Goal: Transaction & Acquisition: Purchase product/service

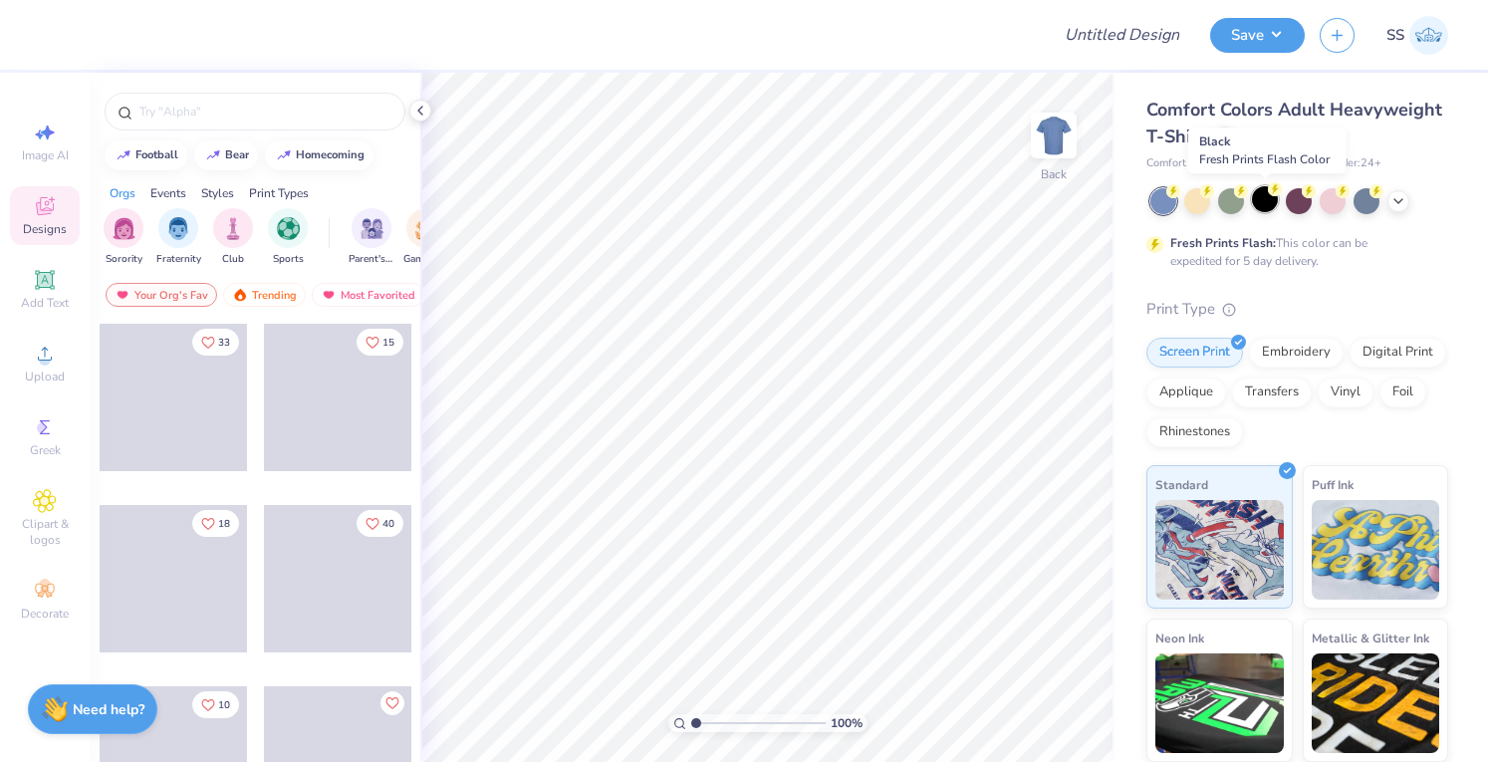
click at [1267, 206] on div at bounding box center [1265, 199] width 26 height 26
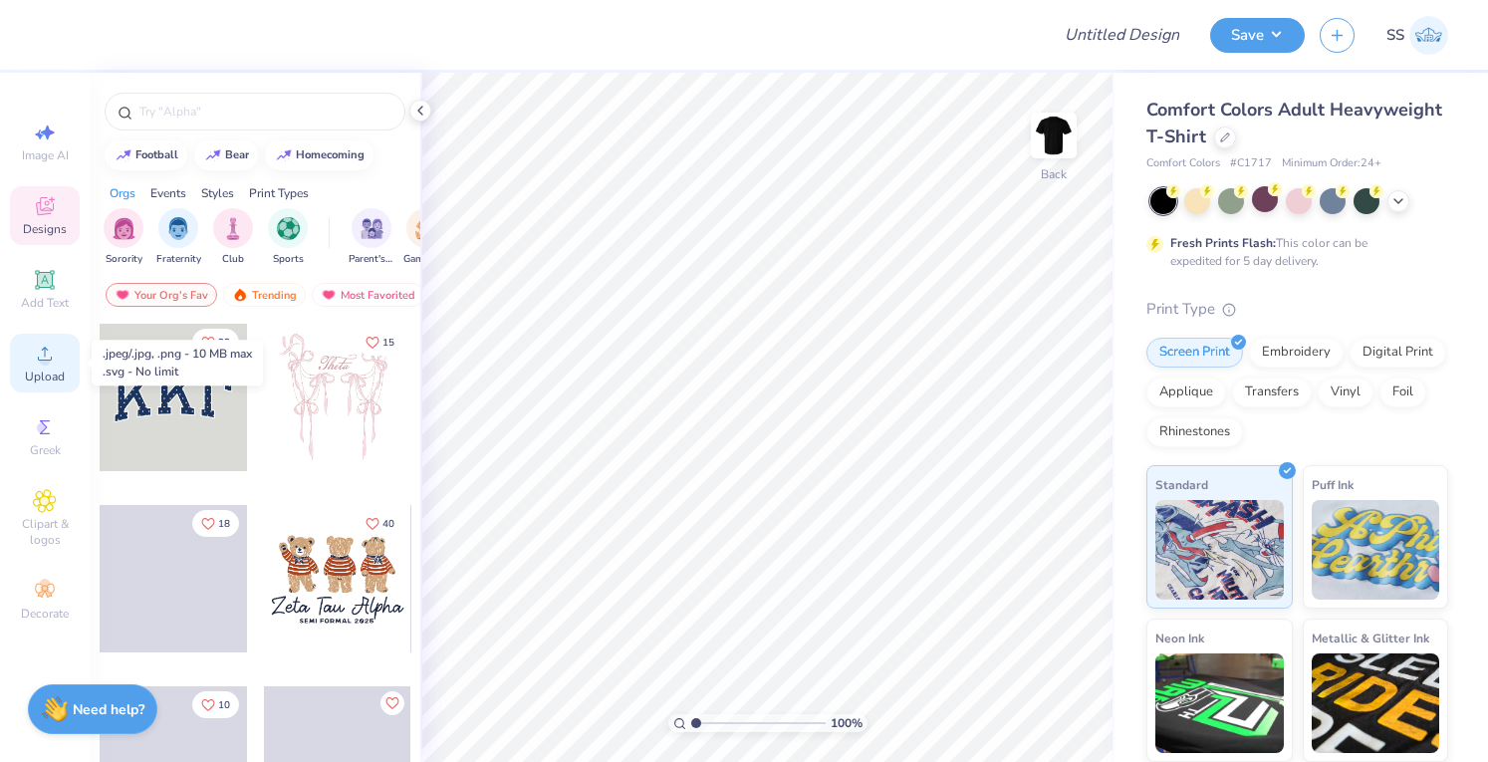
click at [35, 370] on span "Upload" at bounding box center [45, 377] width 40 height 16
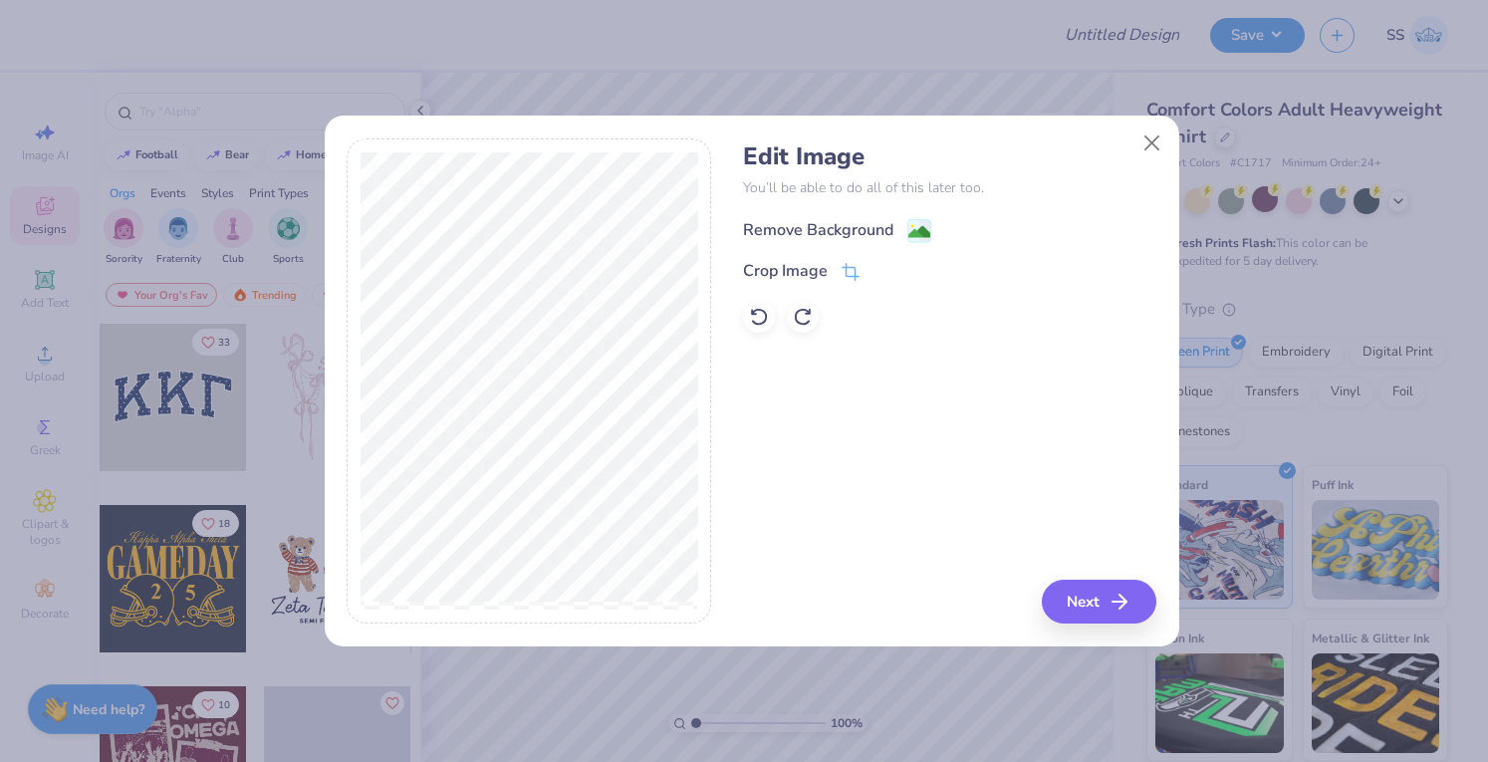
click at [783, 238] on div "Remove Background" at bounding box center [818, 230] width 150 height 24
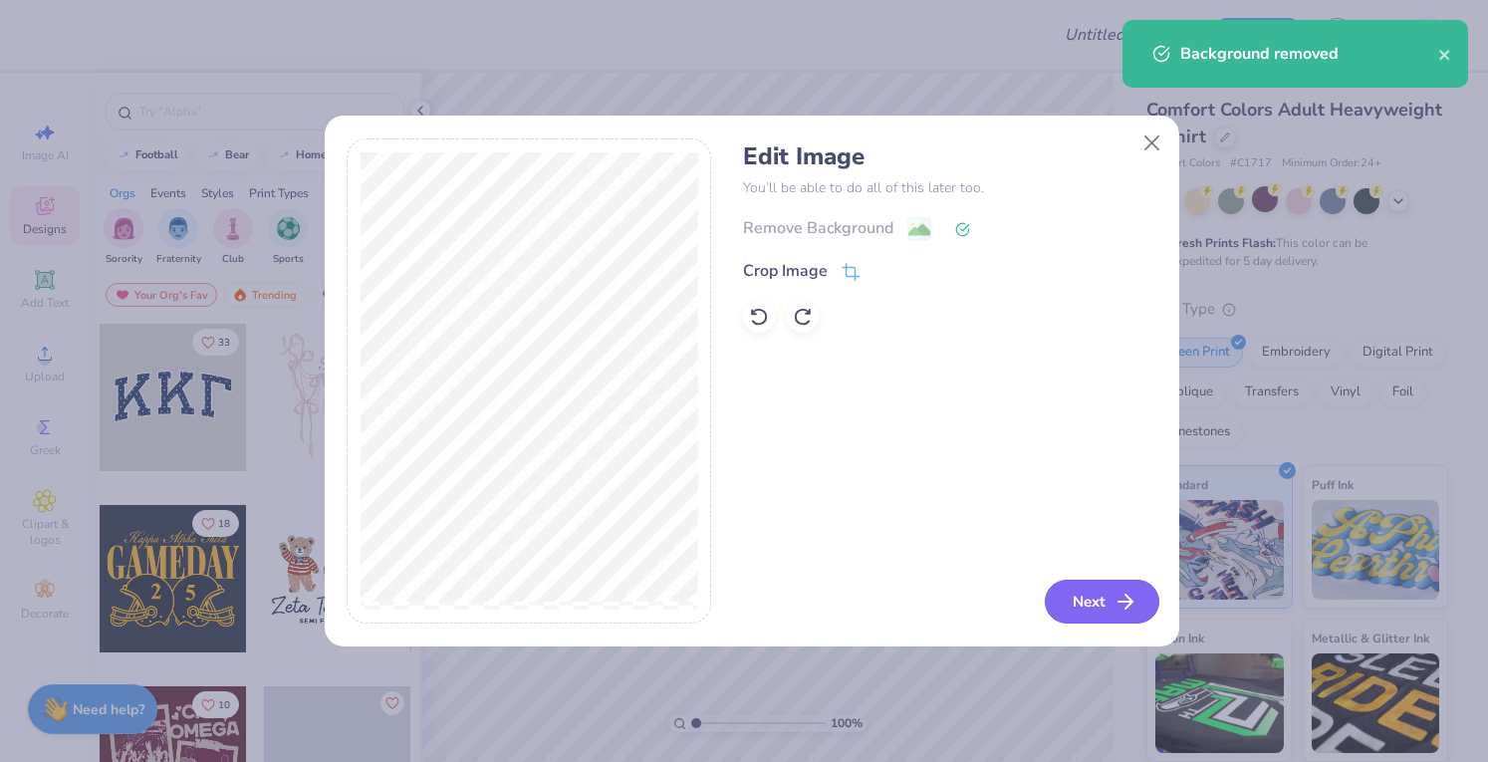
click at [1076, 582] on button "Next" at bounding box center [1102, 602] width 115 height 44
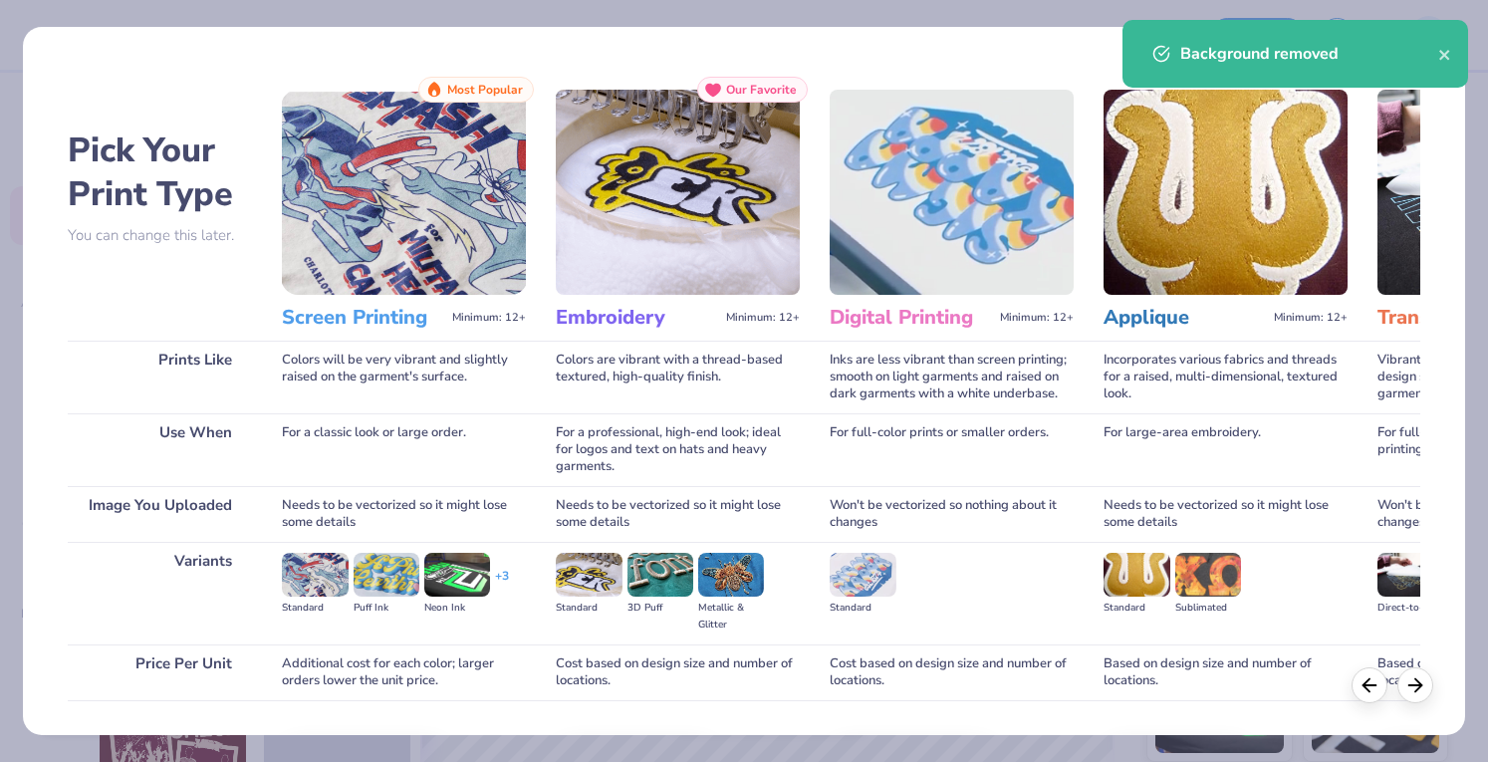
scroll to position [130, 0]
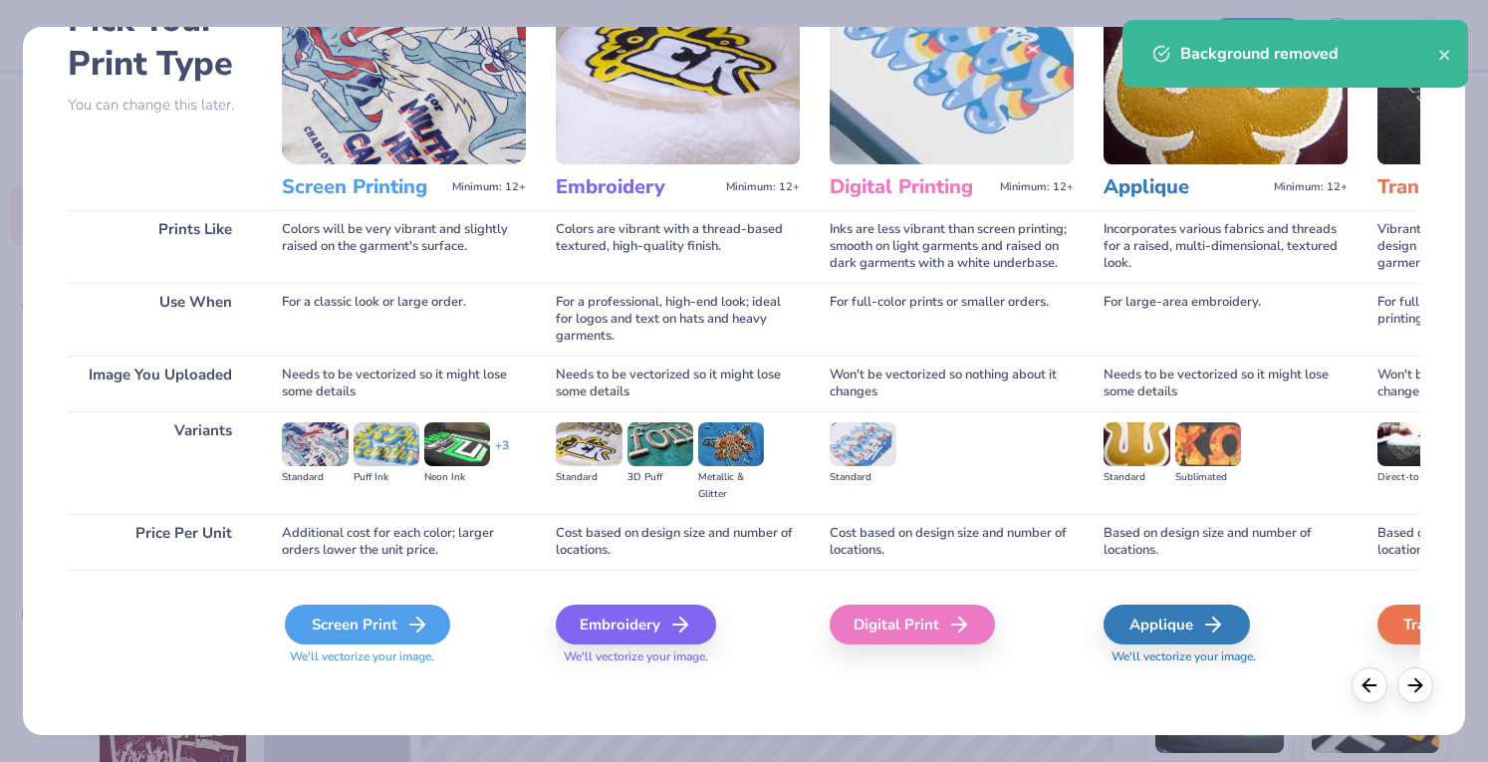
click at [407, 617] on icon at bounding box center [417, 625] width 24 height 24
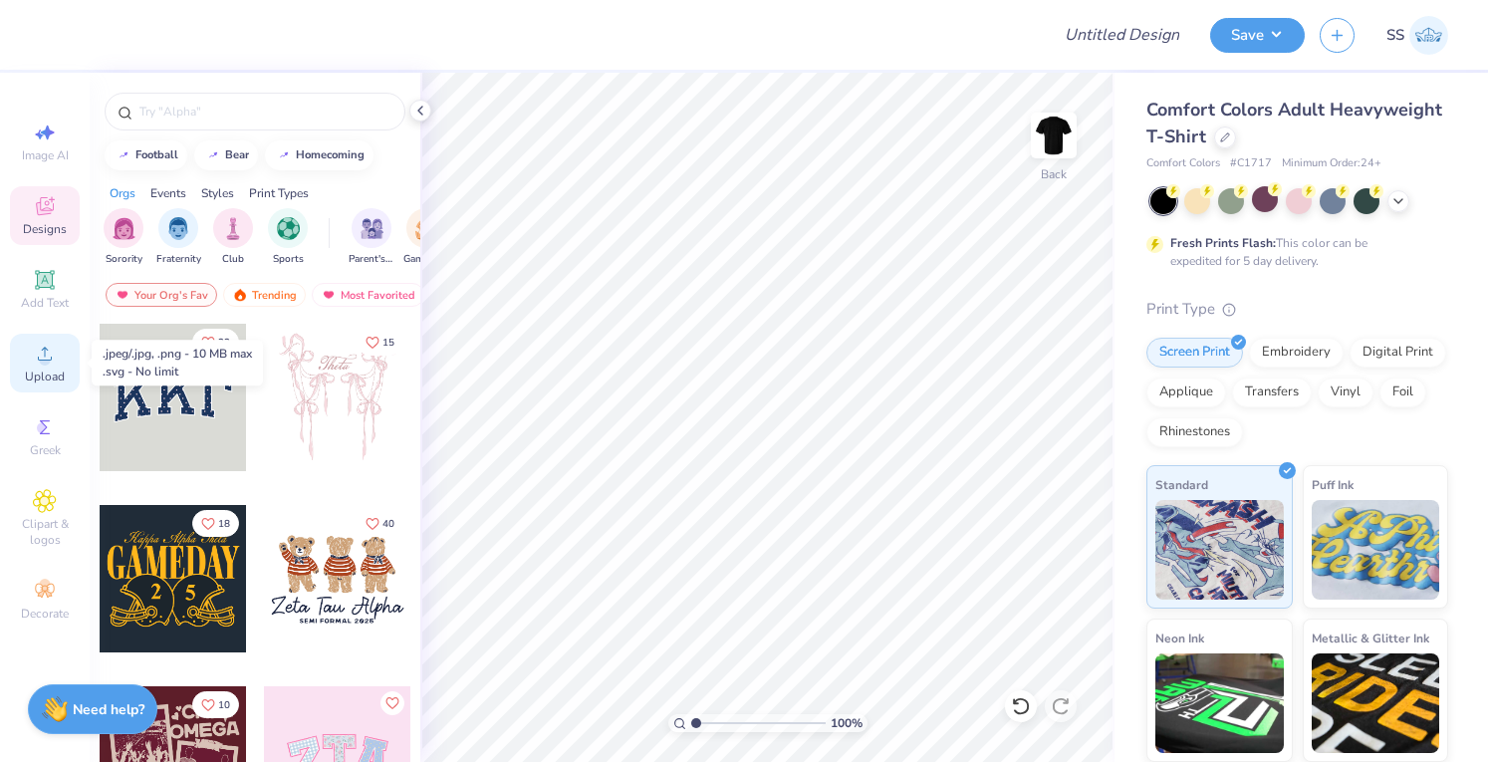
click at [30, 362] on div "Upload" at bounding box center [45, 363] width 70 height 59
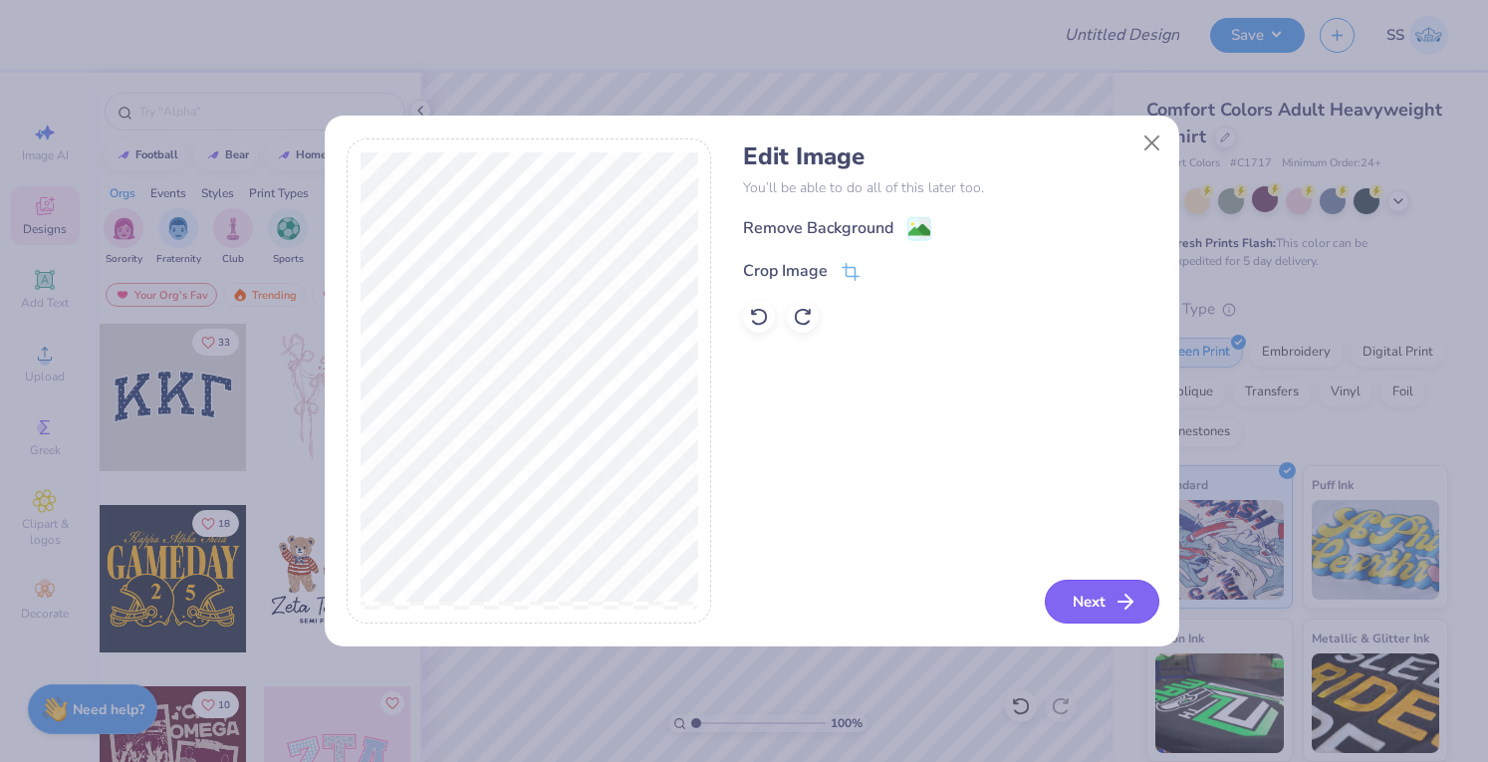
click at [1139, 611] on button "Next" at bounding box center [1102, 602] width 115 height 44
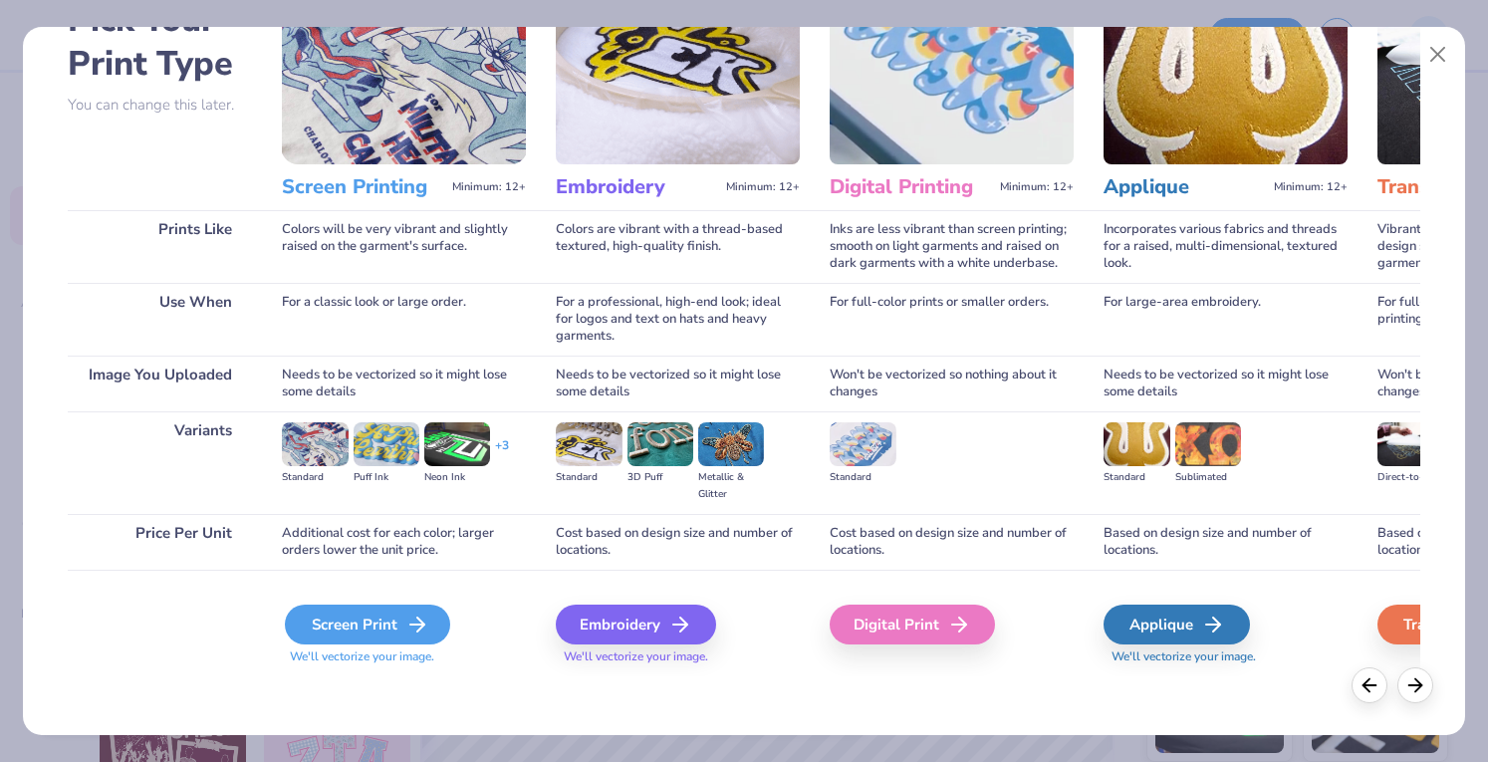
click at [387, 629] on div "Screen Print" at bounding box center [367, 625] width 165 height 40
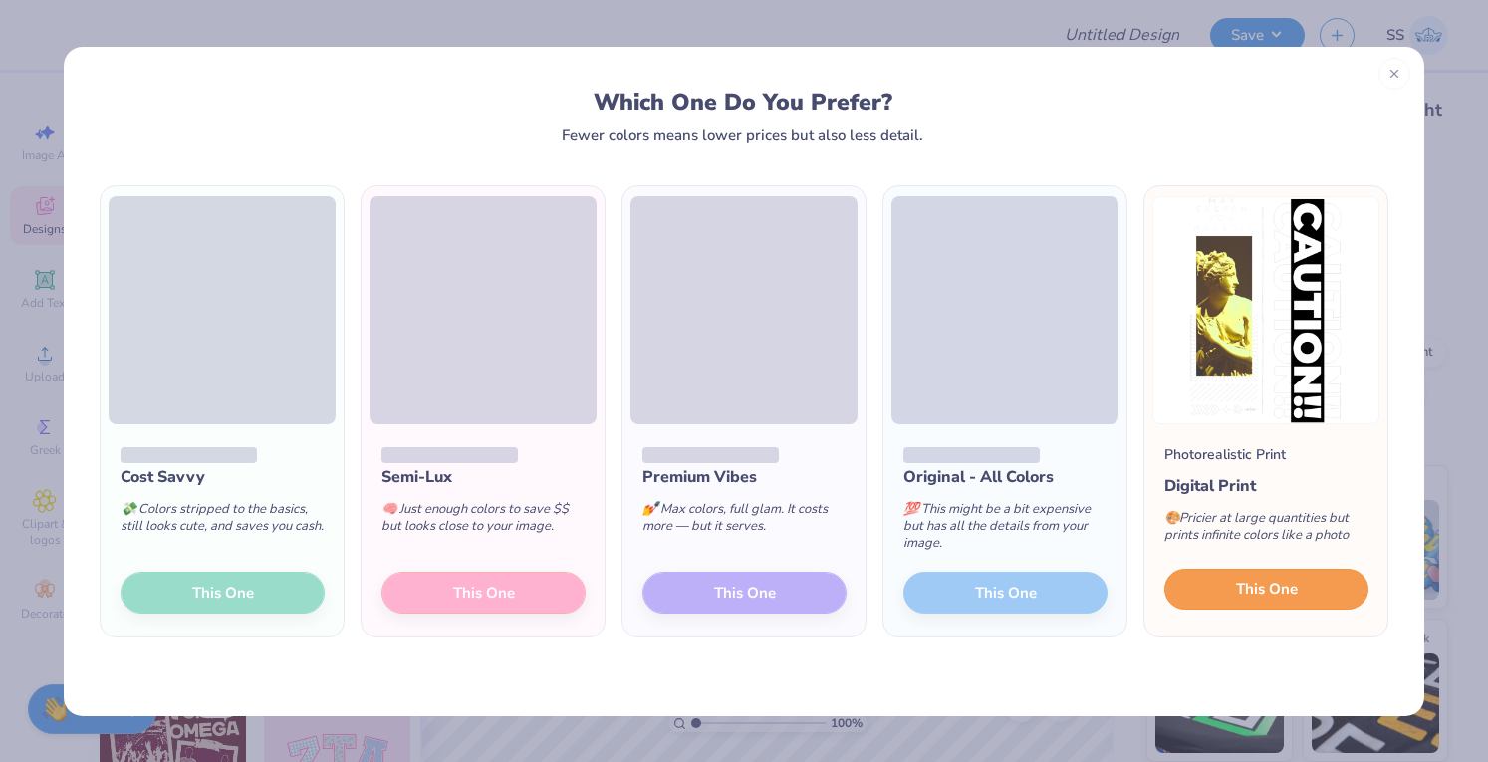
click at [1296, 585] on span "This One" at bounding box center [1267, 589] width 62 height 23
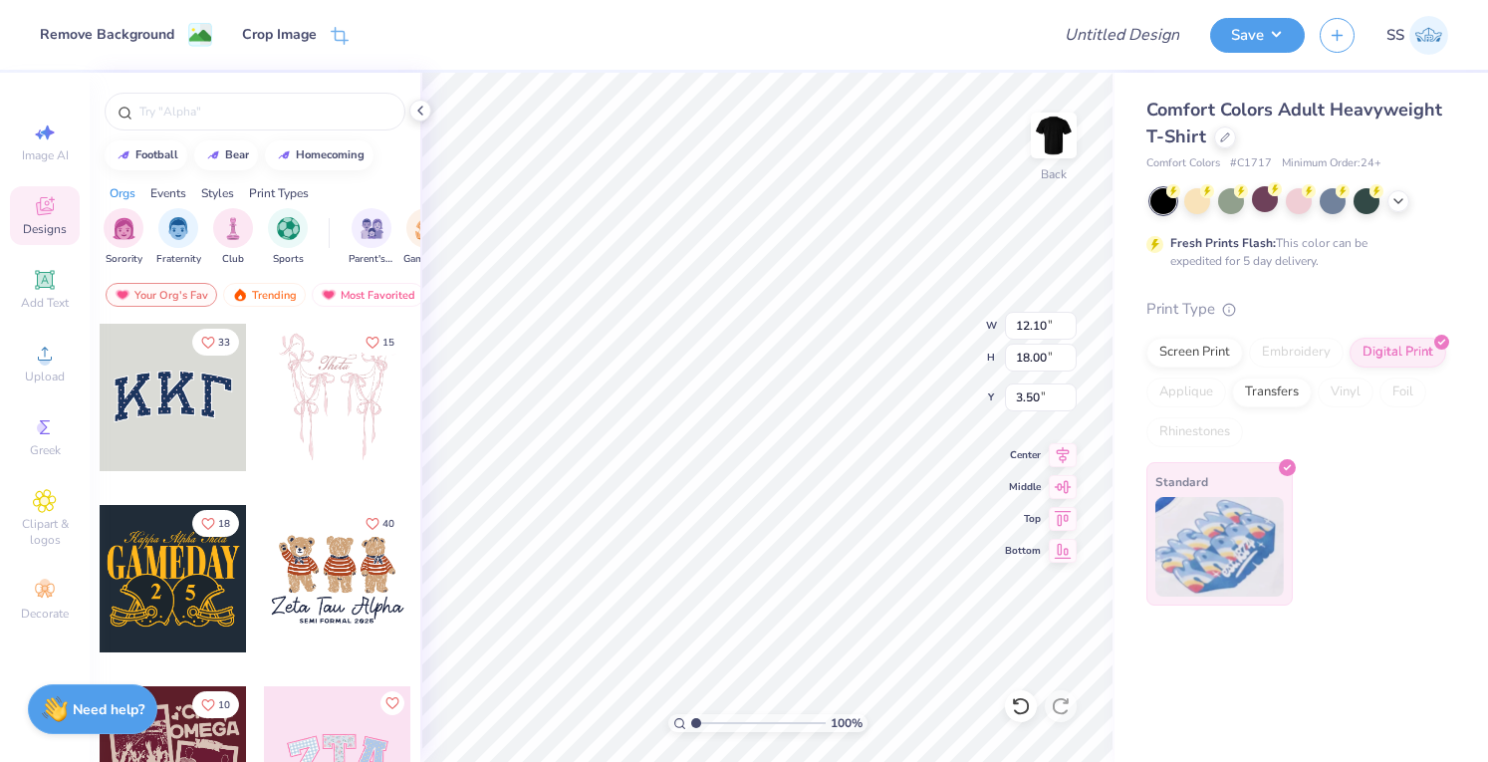
type input "9.64"
type input "14.34"
type input "3.00"
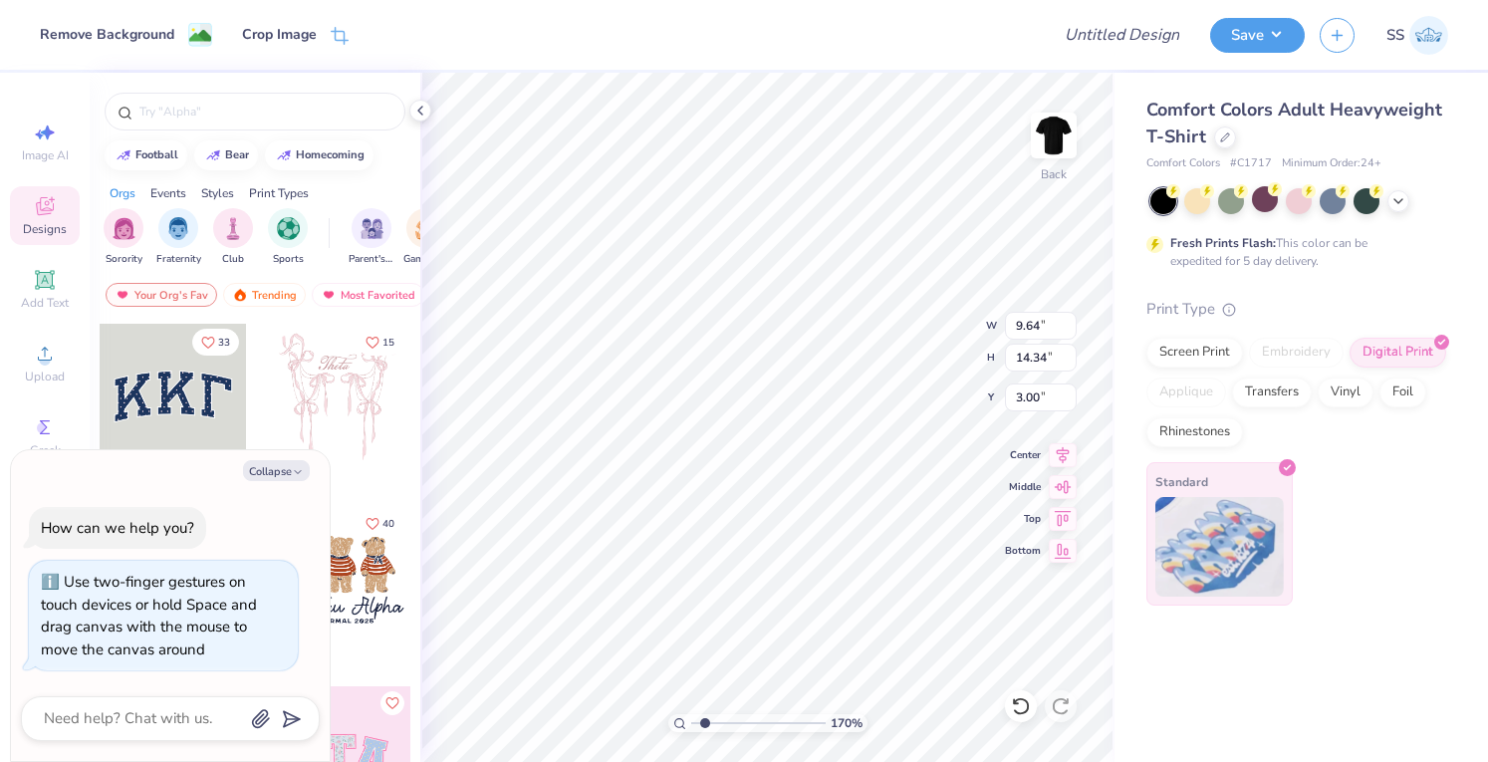
type input "1.70269996366453"
type textarea "x"
type input "1.70269996366453"
type textarea "x"
type input "1.70269996366453"
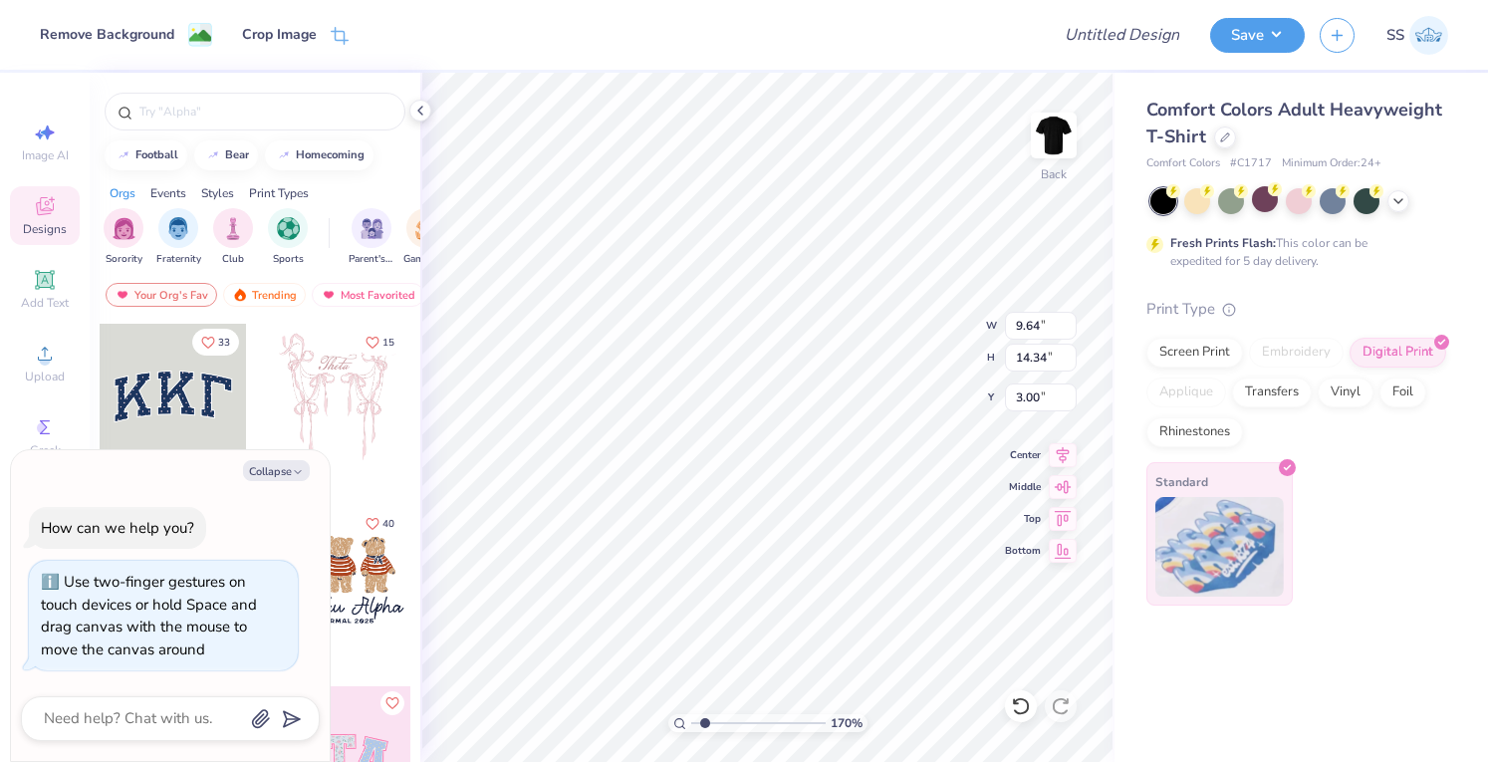
type textarea "x"
type input "1.70269996366453"
type textarea "x"
type input "1.70269996366453"
type textarea "x"
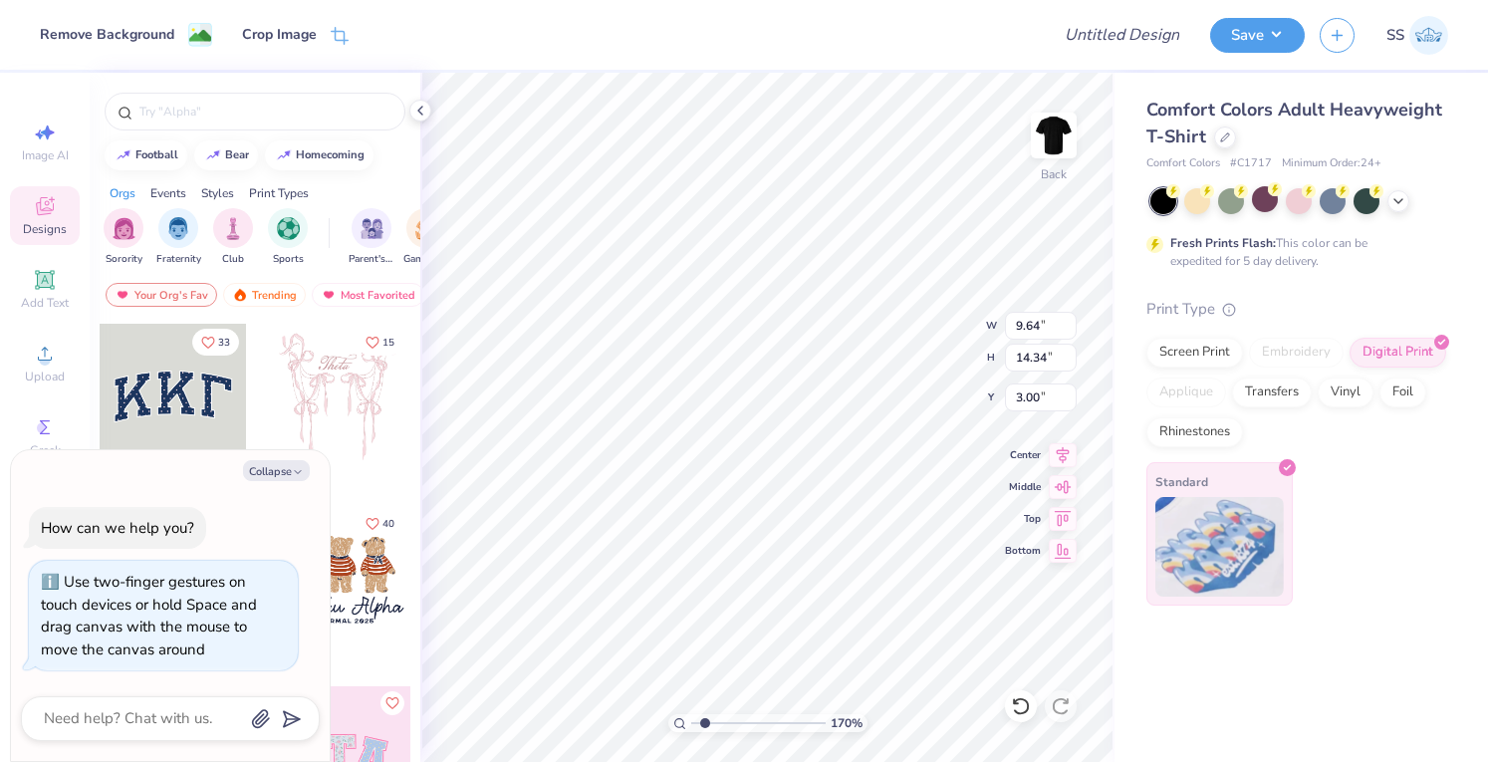
type input "1.70269996366453"
type textarea "x"
type input "1.70269996366453"
type textarea "x"
type input "1.70269996366453"
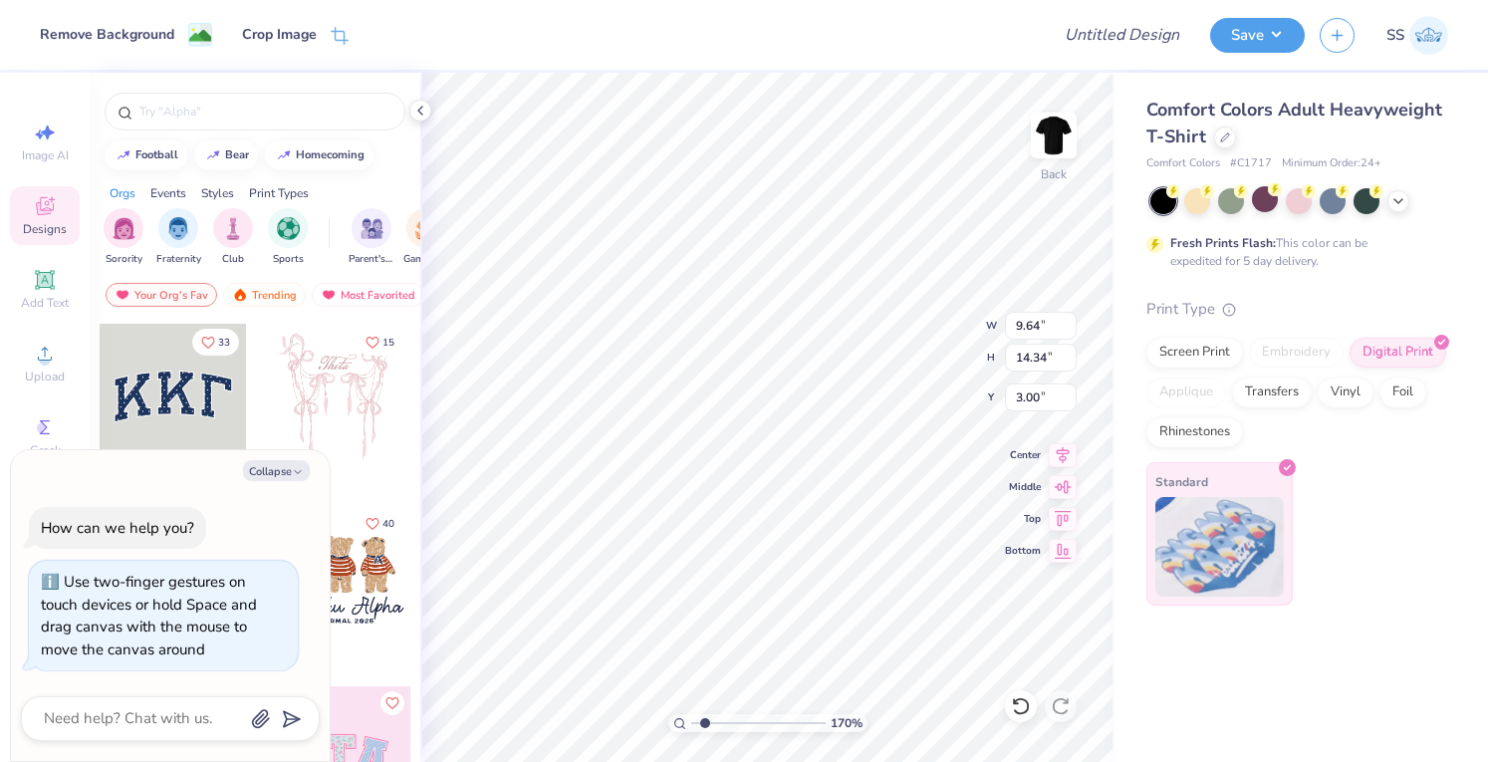
type textarea "x"
type input "1.70269996366453"
type textarea "x"
type input "1.16497160780907"
type textarea "x"
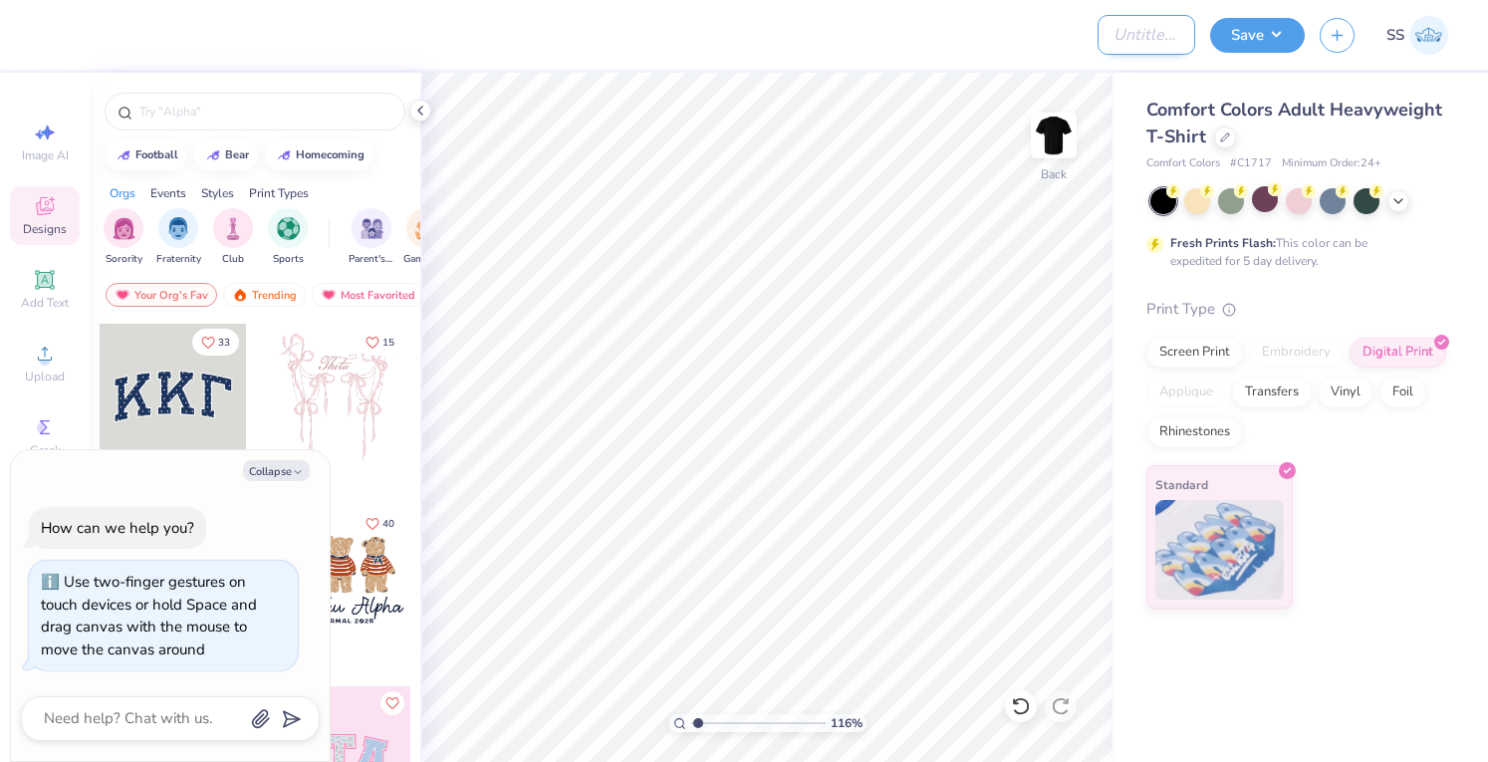
click at [1163, 36] on input "Design Title" at bounding box center [1147, 35] width 98 height 40
type input "S"
type textarea "x"
type input "Sh"
type textarea "x"
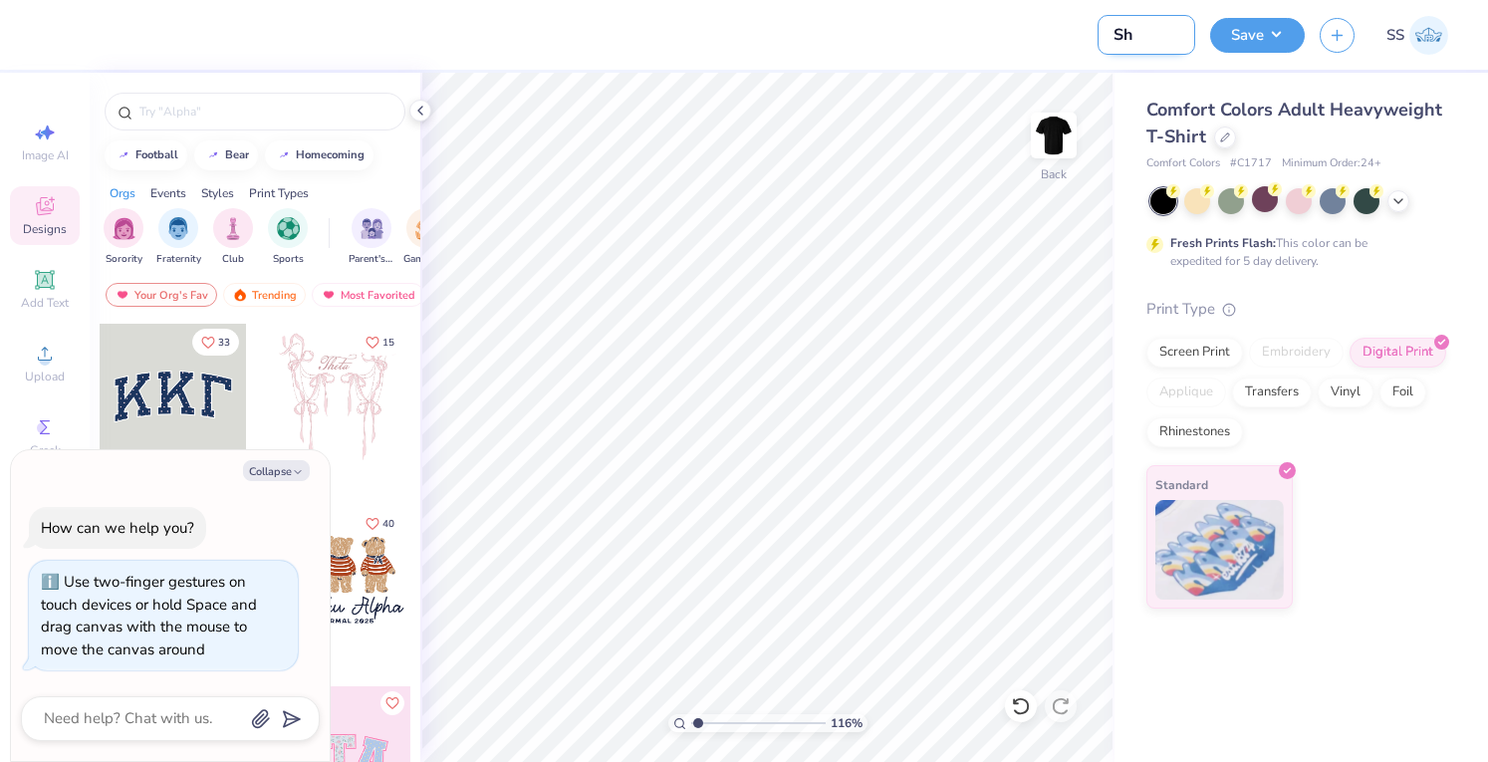
type input "Shi"
type textarea "x"
type input "Shir"
type textarea "x"
type input "Shirt"
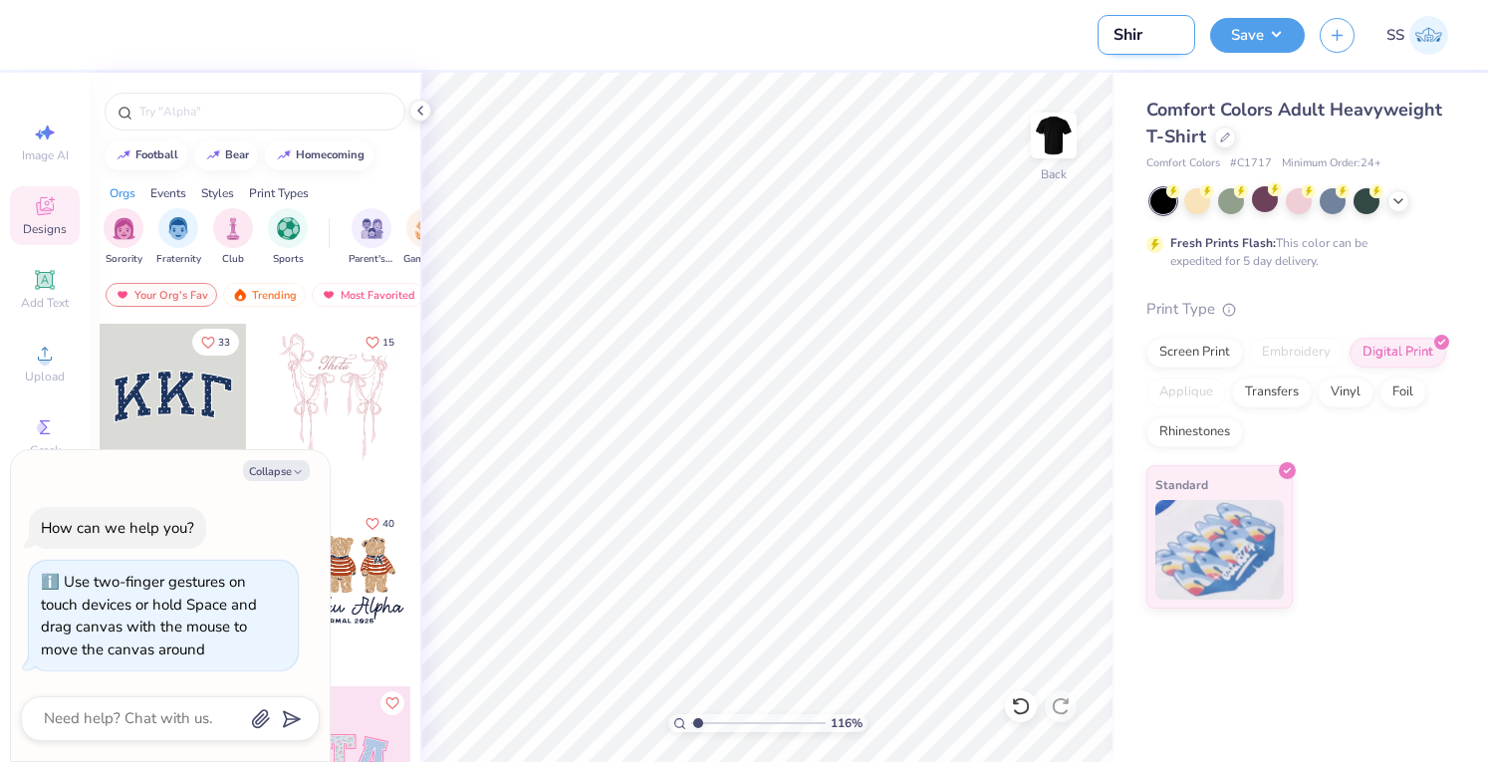
type textarea "x"
type input "Shirts"
type textarea "x"
type input "Shirtss"
type textarea "x"
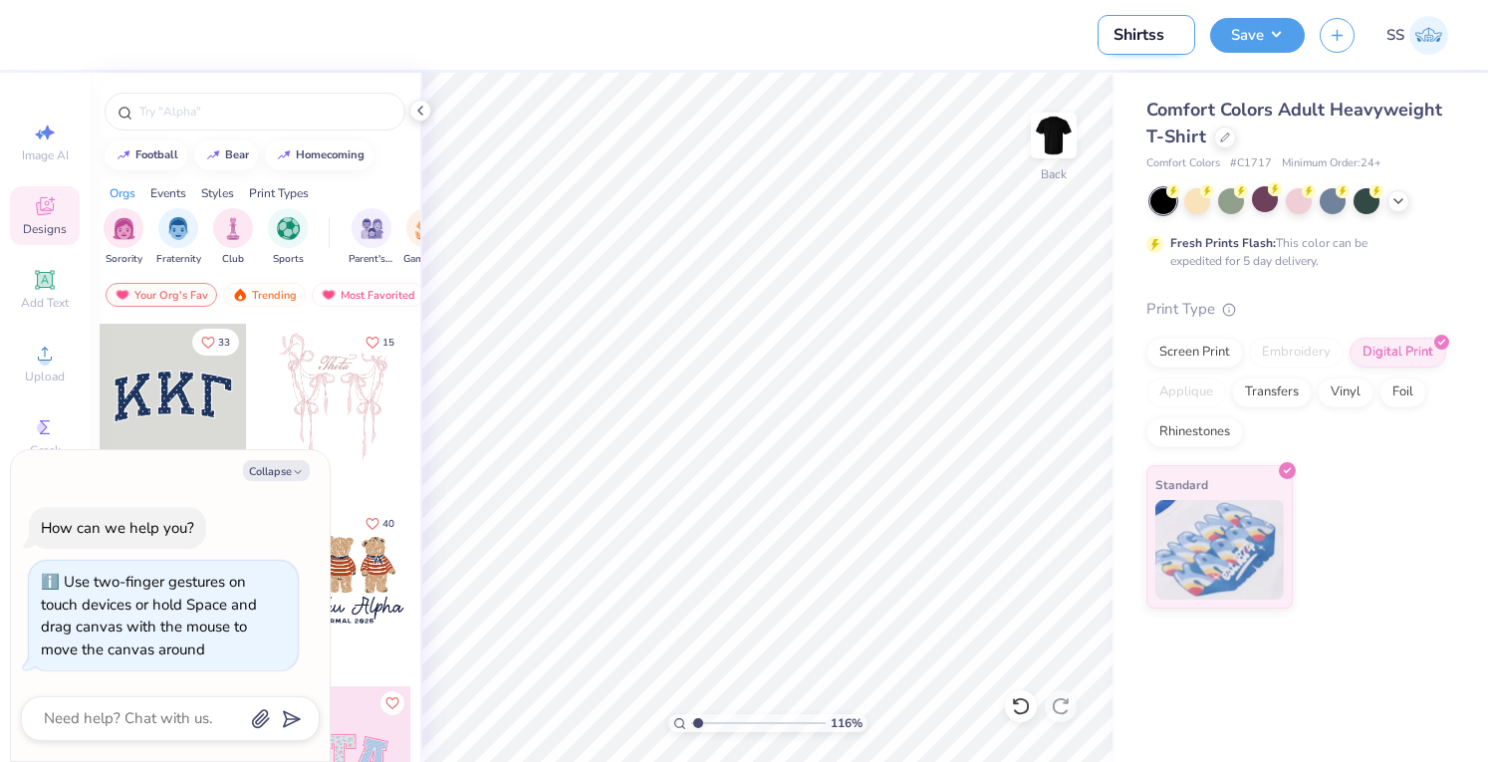
type input "Shirtss"
type textarea "x"
type input "Shirtss"
type textarea "x"
type input "Shirts"
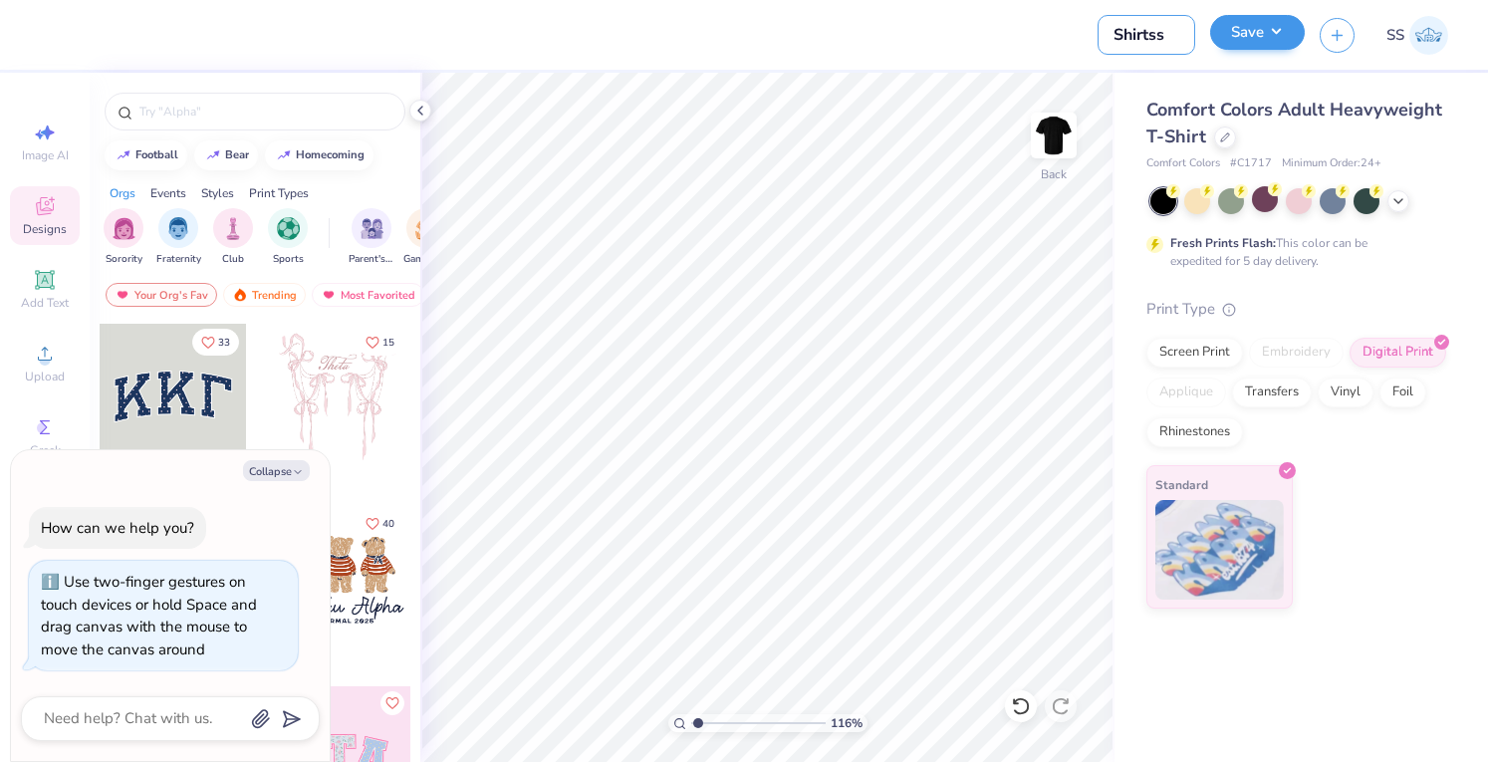
type textarea "x"
type input "Shirts"
click at [1242, 21] on button "Save" at bounding box center [1257, 32] width 95 height 35
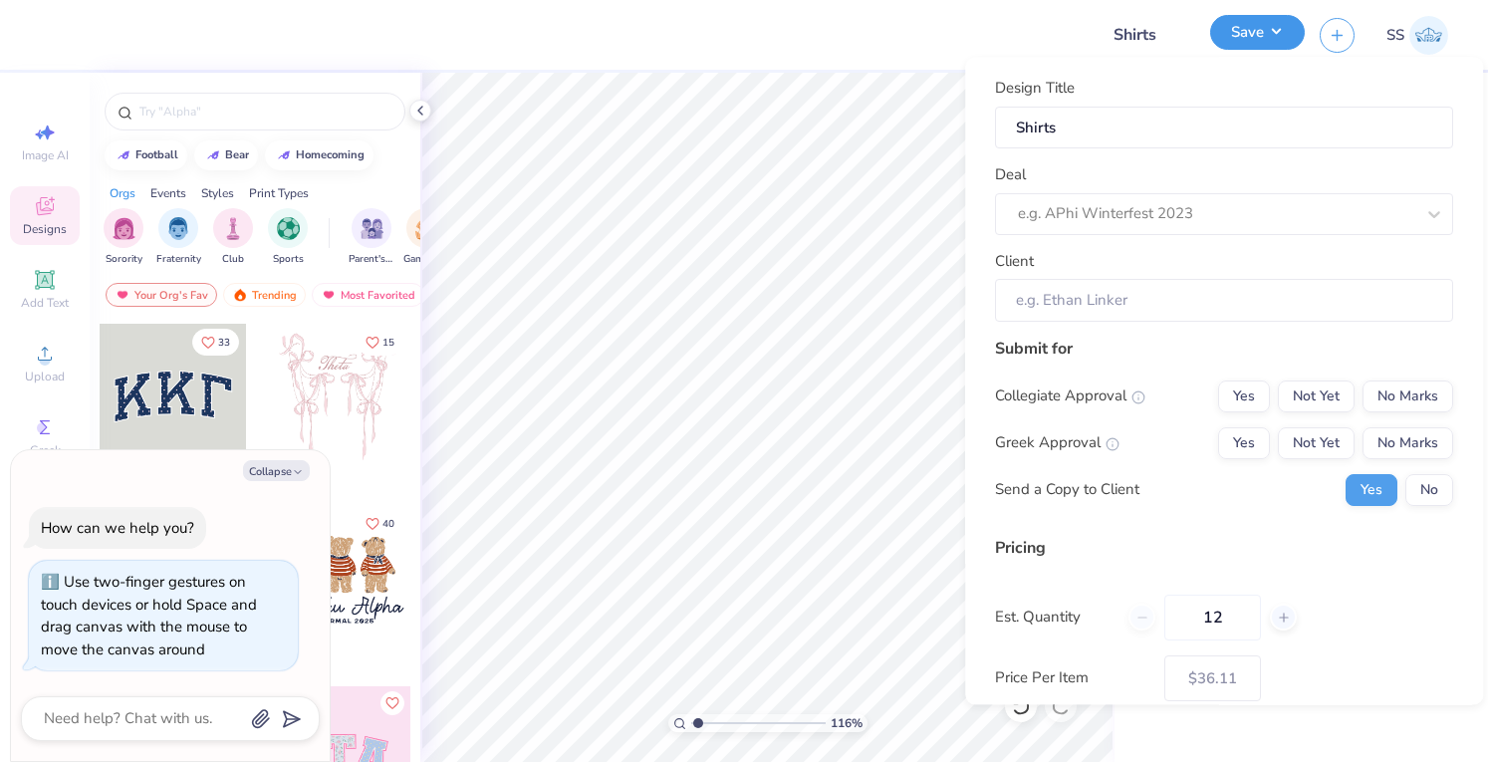
click at [1242, 21] on button "Save" at bounding box center [1257, 32] width 95 height 35
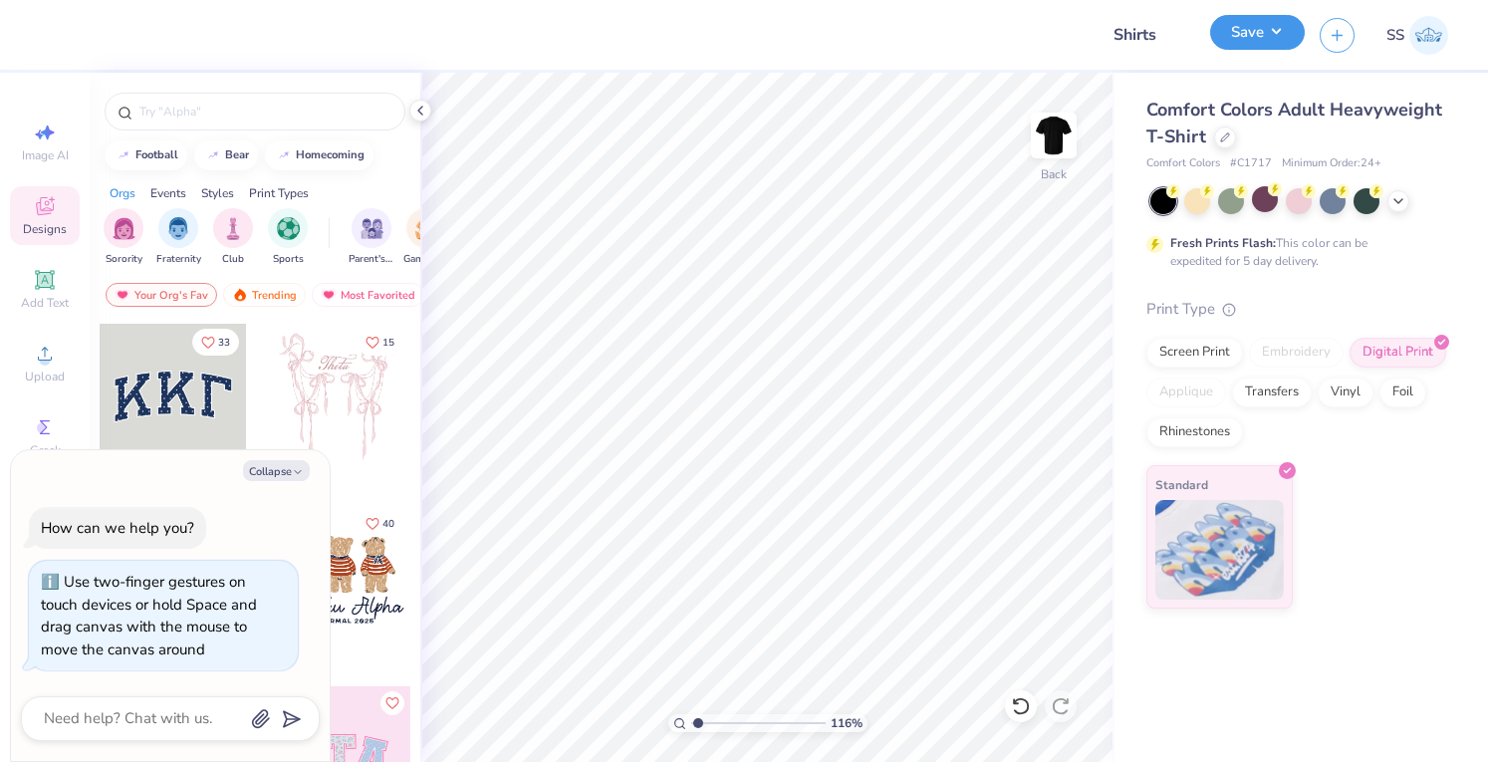
click at [1242, 21] on button "Save" at bounding box center [1257, 32] width 95 height 35
type textarea "x"
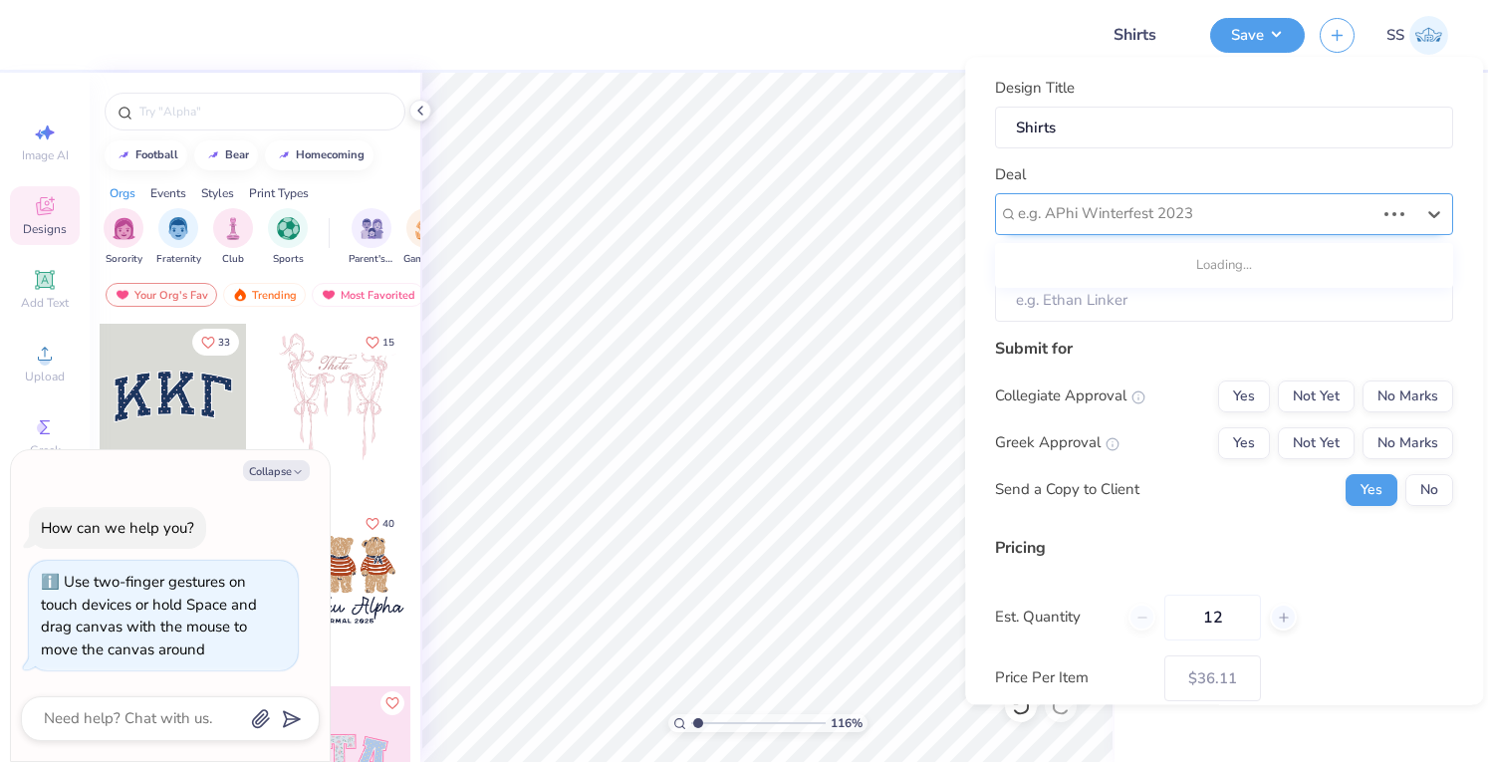
click at [1122, 226] on div "e.g. APhi Winterfest 2023" at bounding box center [1196, 214] width 361 height 31
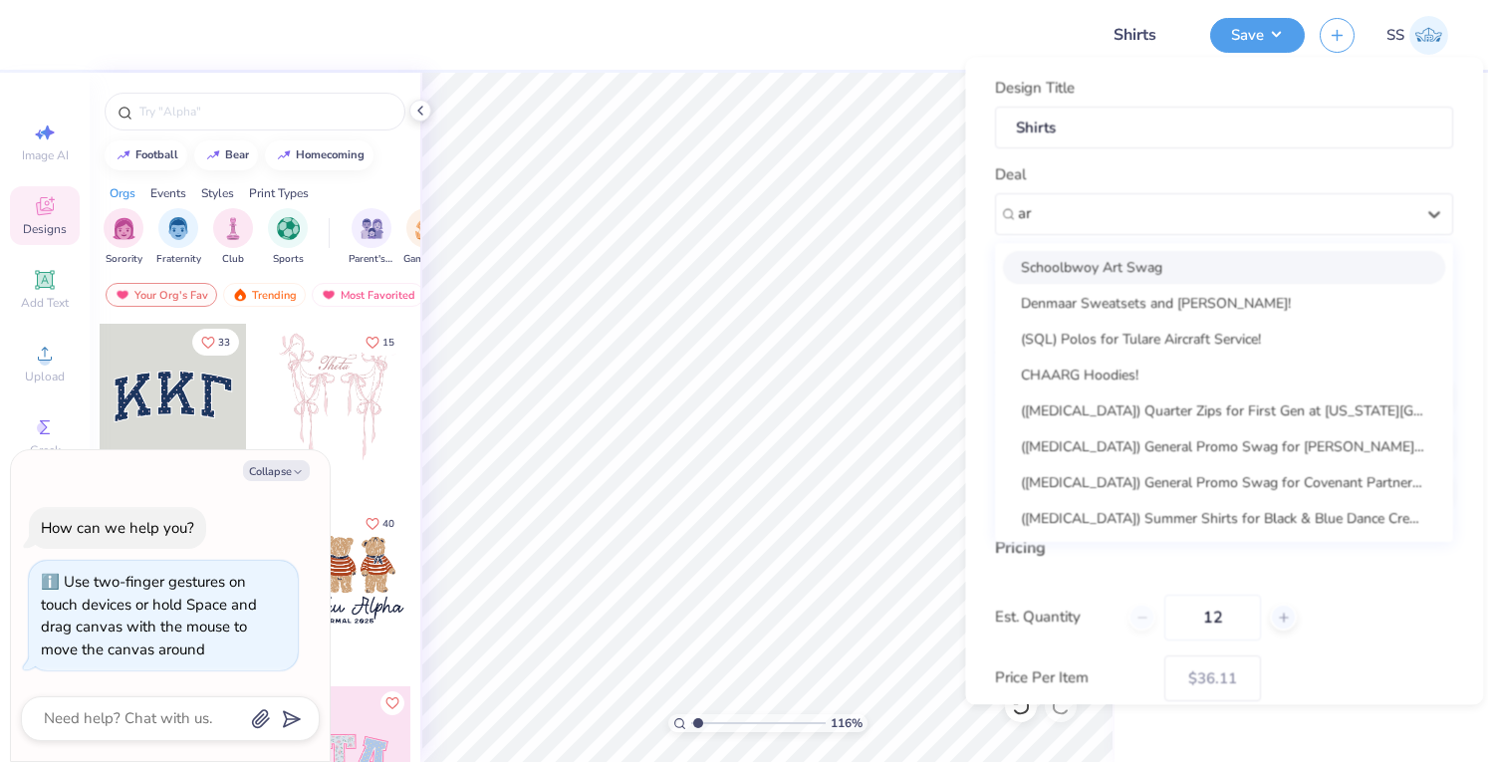
type input "ar"
type textarea "x"
type input "[PERSON_NAME]"
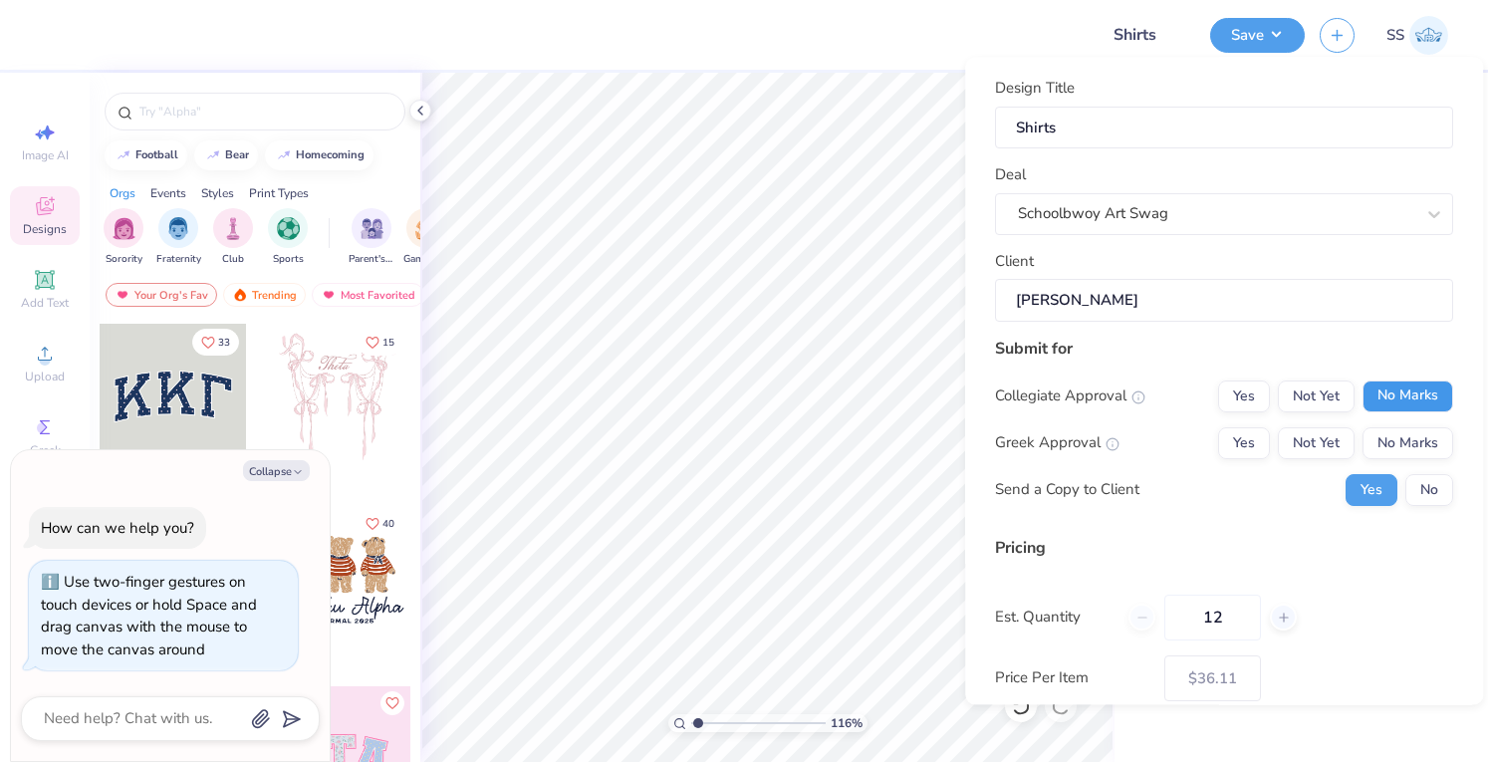
click at [1391, 401] on button "No Marks" at bounding box center [1408, 397] width 91 height 32
click at [1397, 440] on button "No Marks" at bounding box center [1408, 443] width 91 height 32
type input "$36.11"
click at [1413, 483] on button "No" at bounding box center [1430, 490] width 48 height 32
type textarea "x"
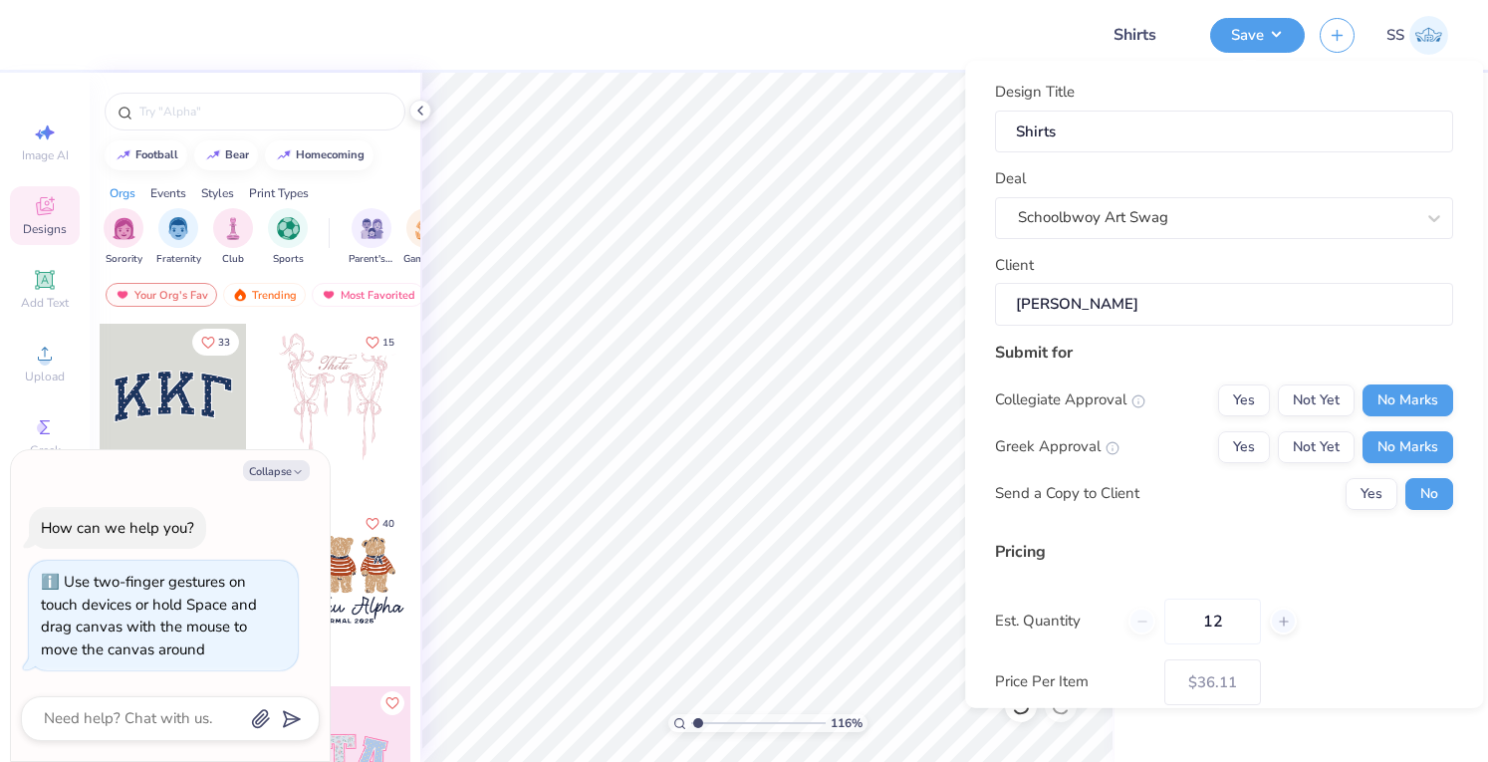
scroll to position [151, 0]
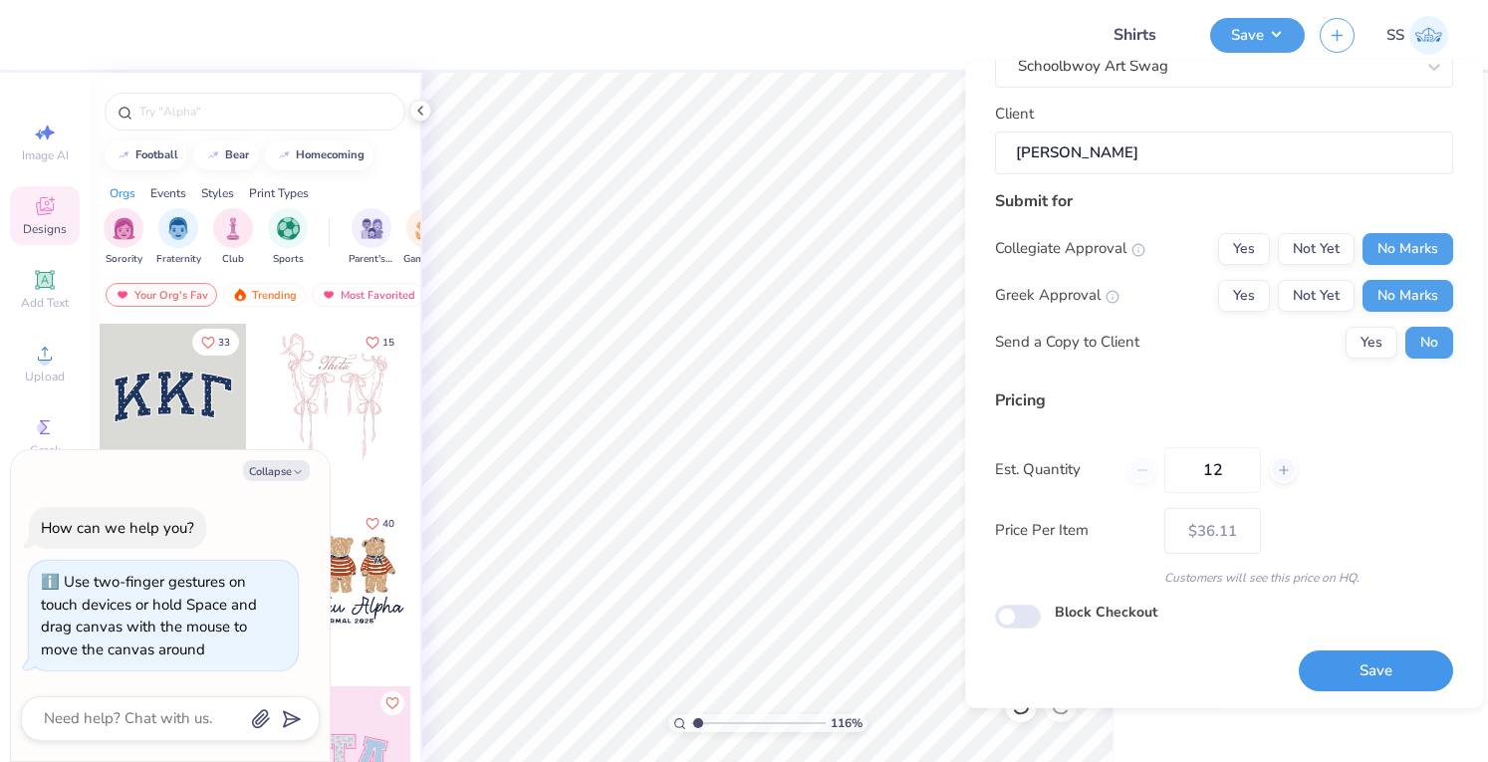
click at [1367, 675] on button "Save" at bounding box center [1376, 670] width 154 height 41
type input "$36.11"
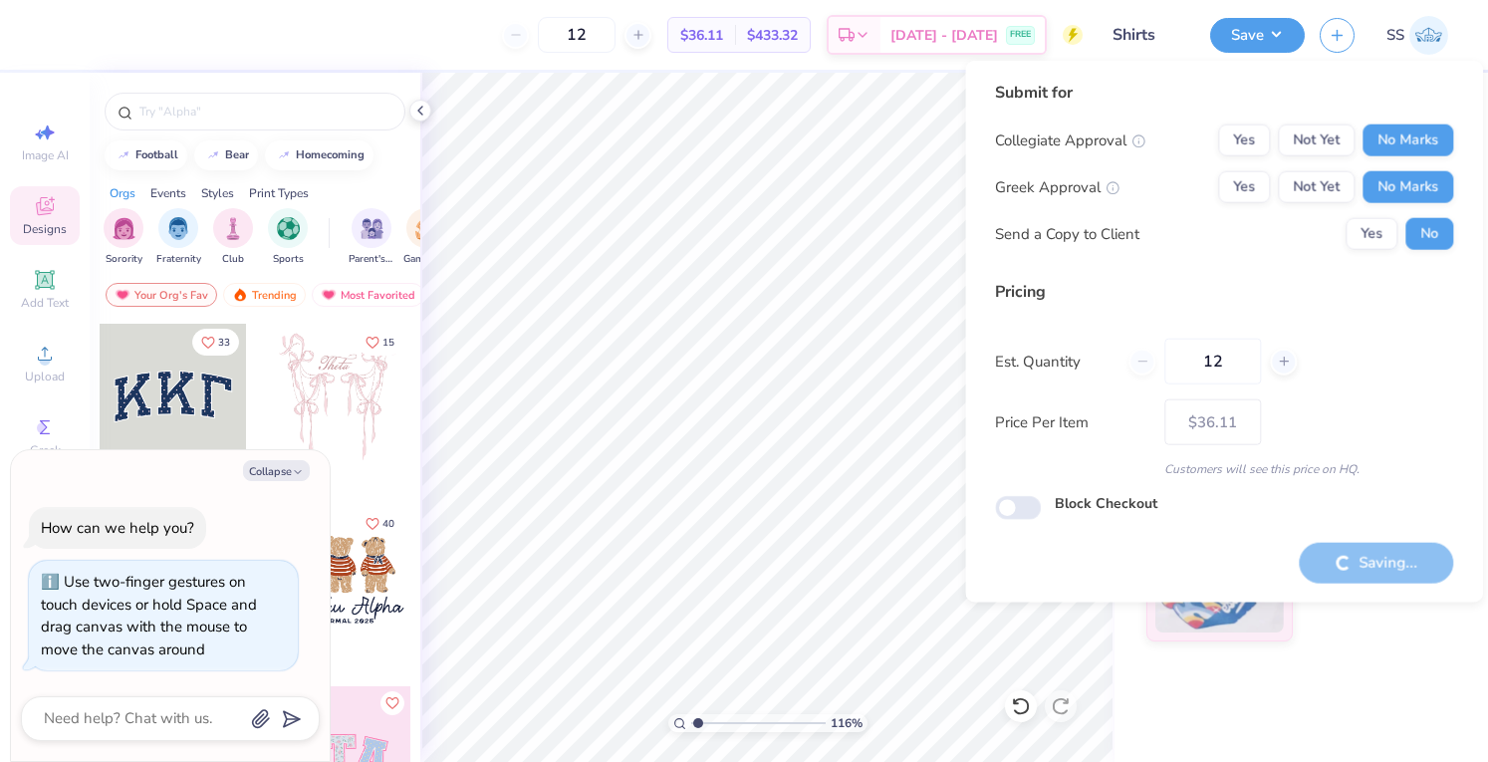
type textarea "x"
type input "$36.11"
type textarea "x"
type input "– –"
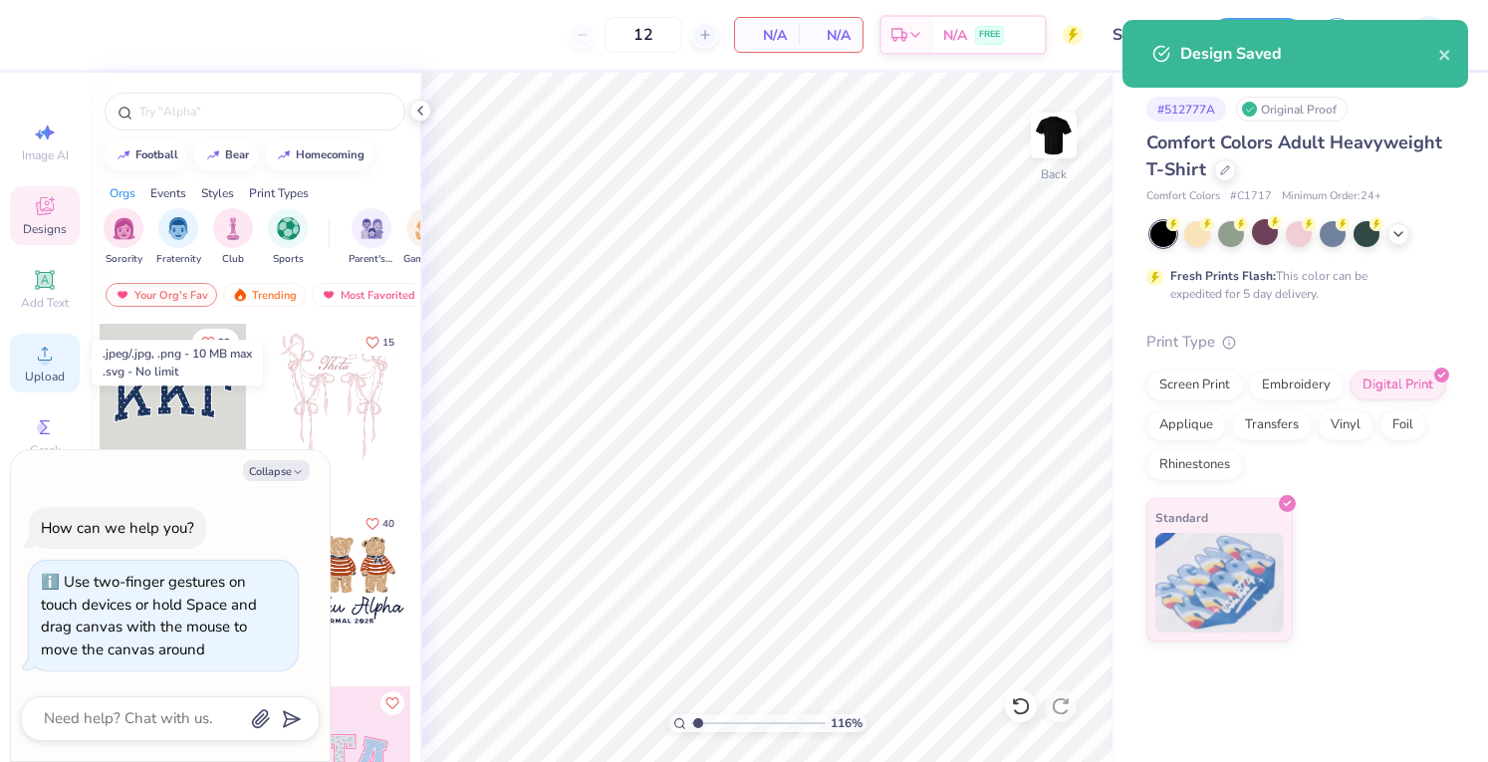
click at [34, 382] on span "Upload" at bounding box center [45, 377] width 40 height 16
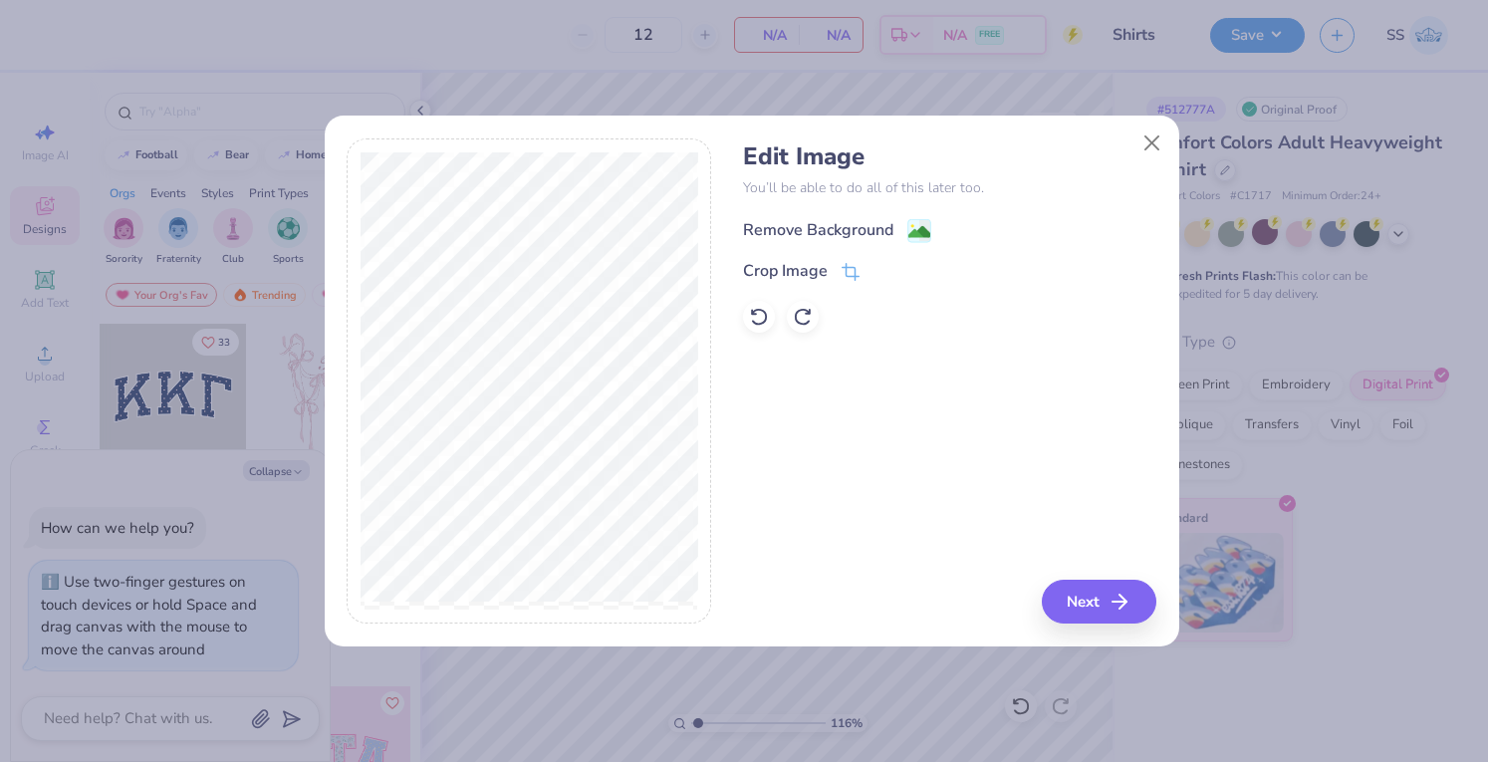
click at [848, 235] on div "Remove Background" at bounding box center [818, 230] width 150 height 24
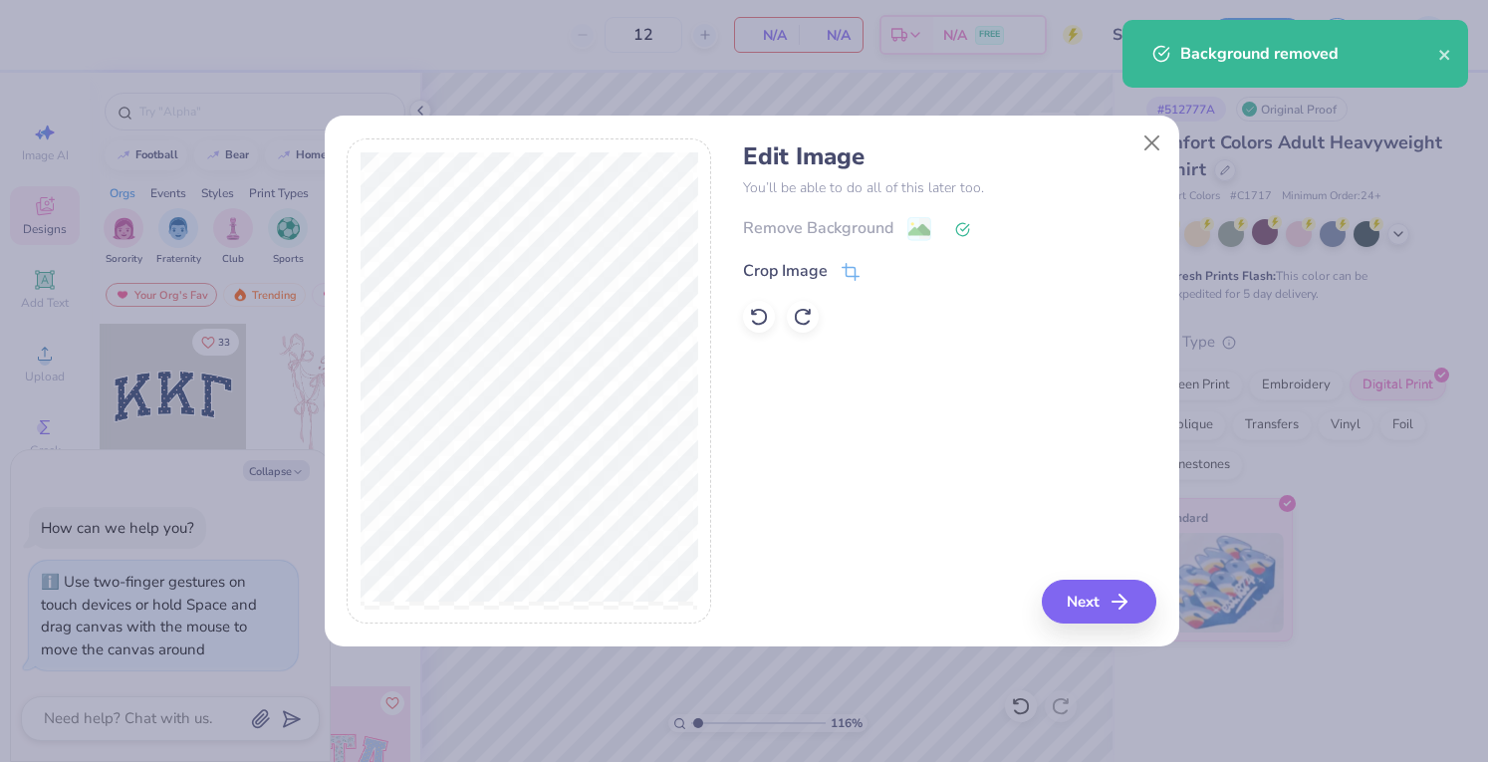
click at [1072, 568] on div "Edit Image You’ll be able to do all of this later too. Remove Background Crop I…" at bounding box center [949, 381] width 413 height 486
click at [1082, 610] on button "Next" at bounding box center [1102, 602] width 115 height 44
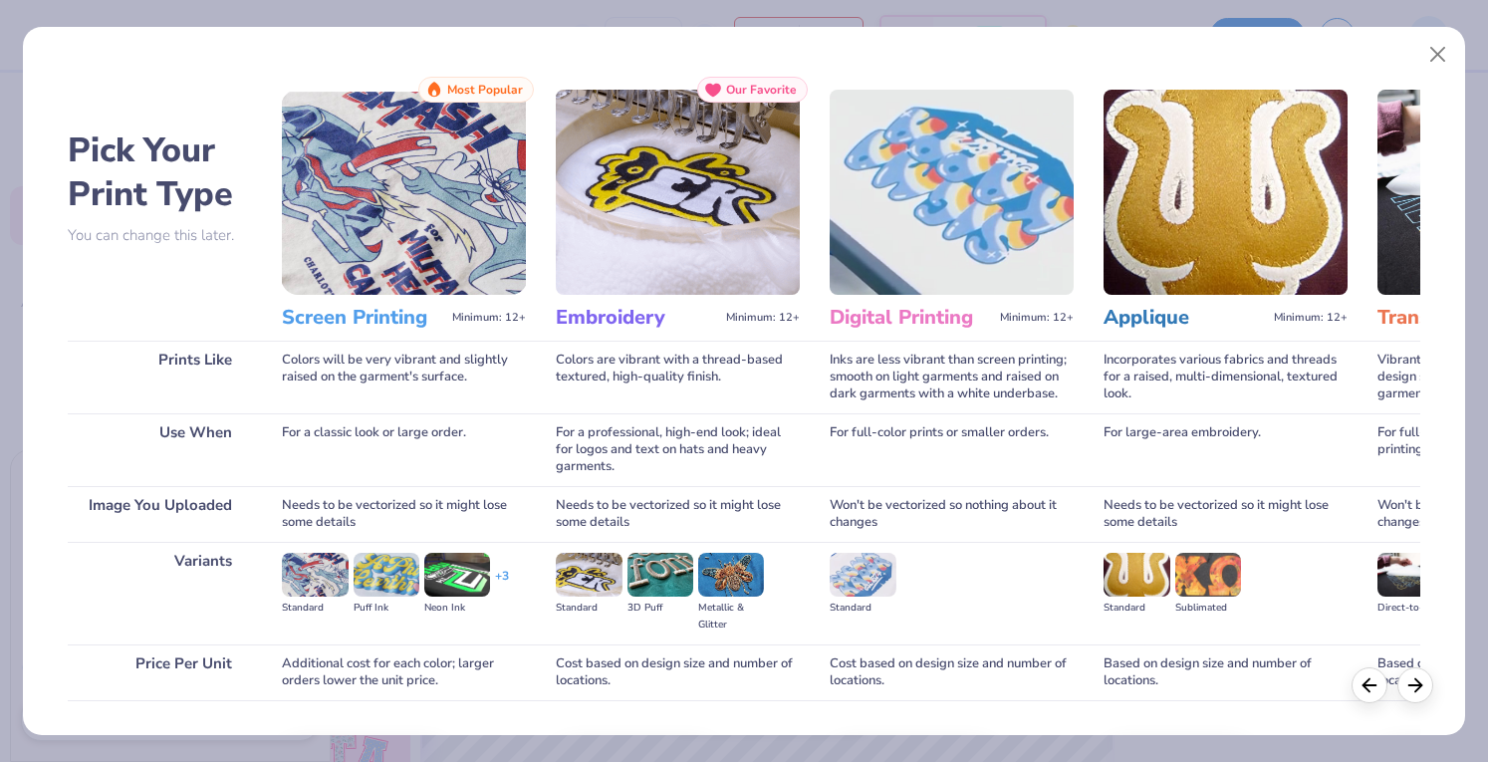
scroll to position [130, 0]
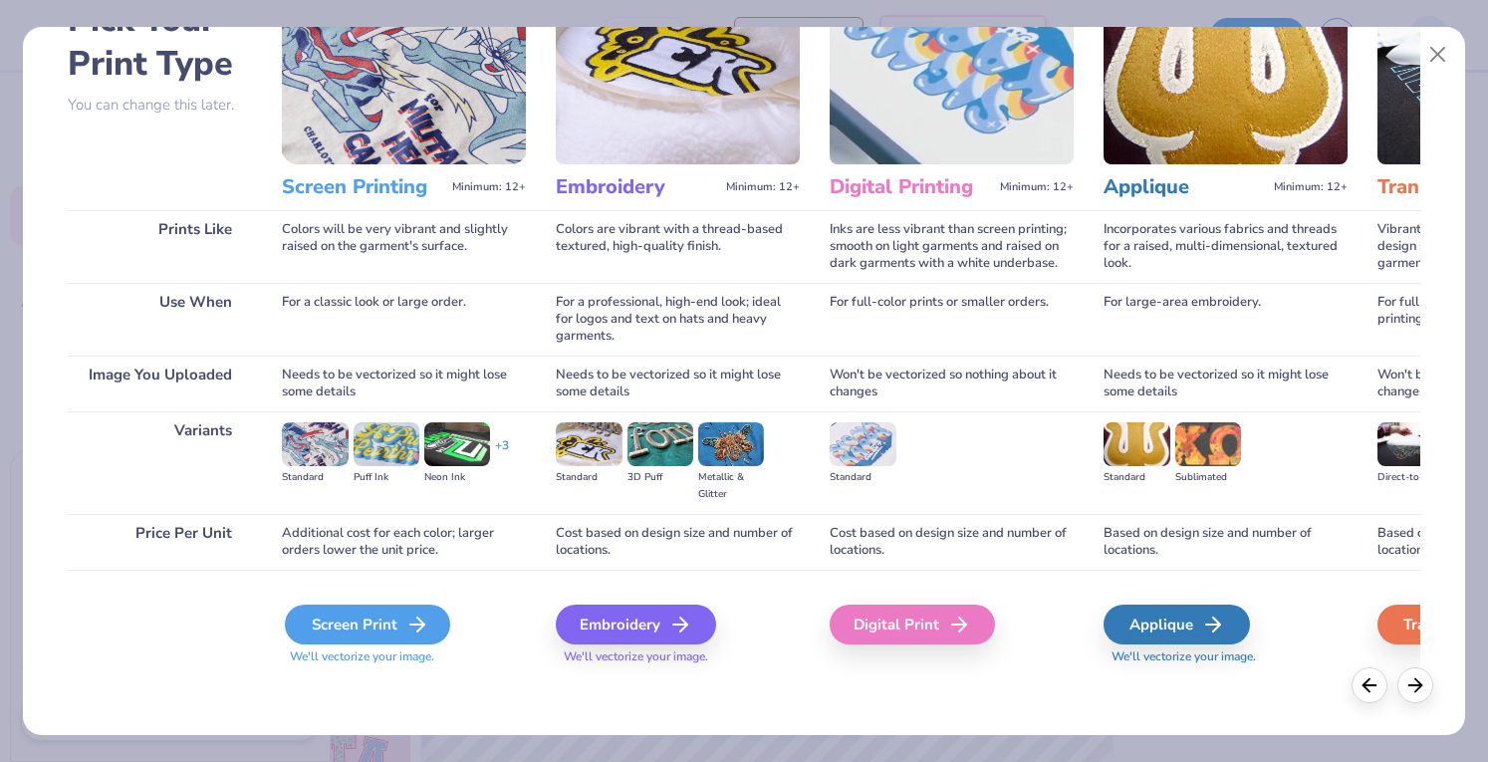
click at [390, 619] on div "Screen Print" at bounding box center [367, 625] width 165 height 40
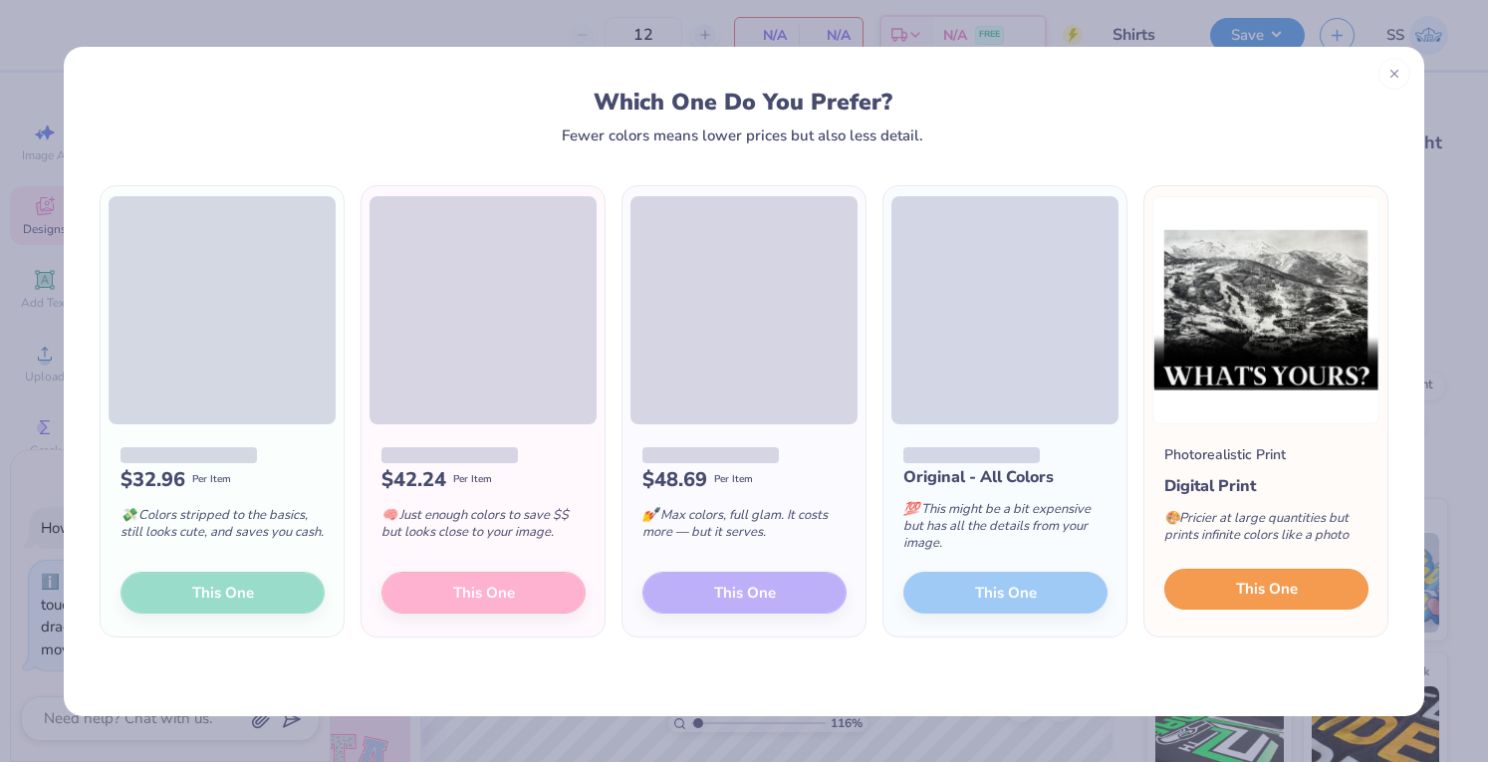
click at [1245, 583] on span "This One" at bounding box center [1267, 589] width 62 height 23
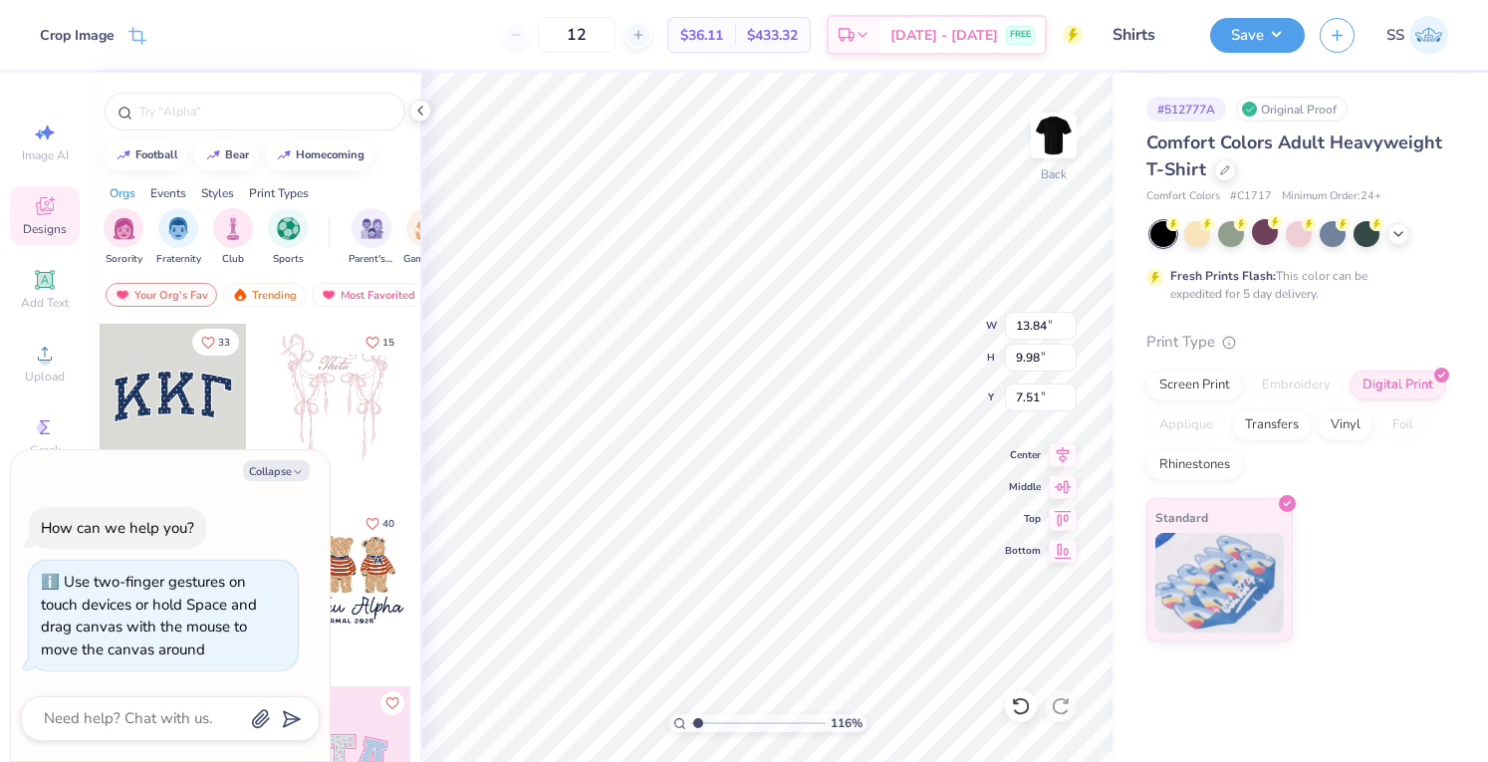
type textarea "x"
type input "3.52"
type textarea "x"
